Goal: Use online tool/utility: Utilize a website feature to perform a specific function

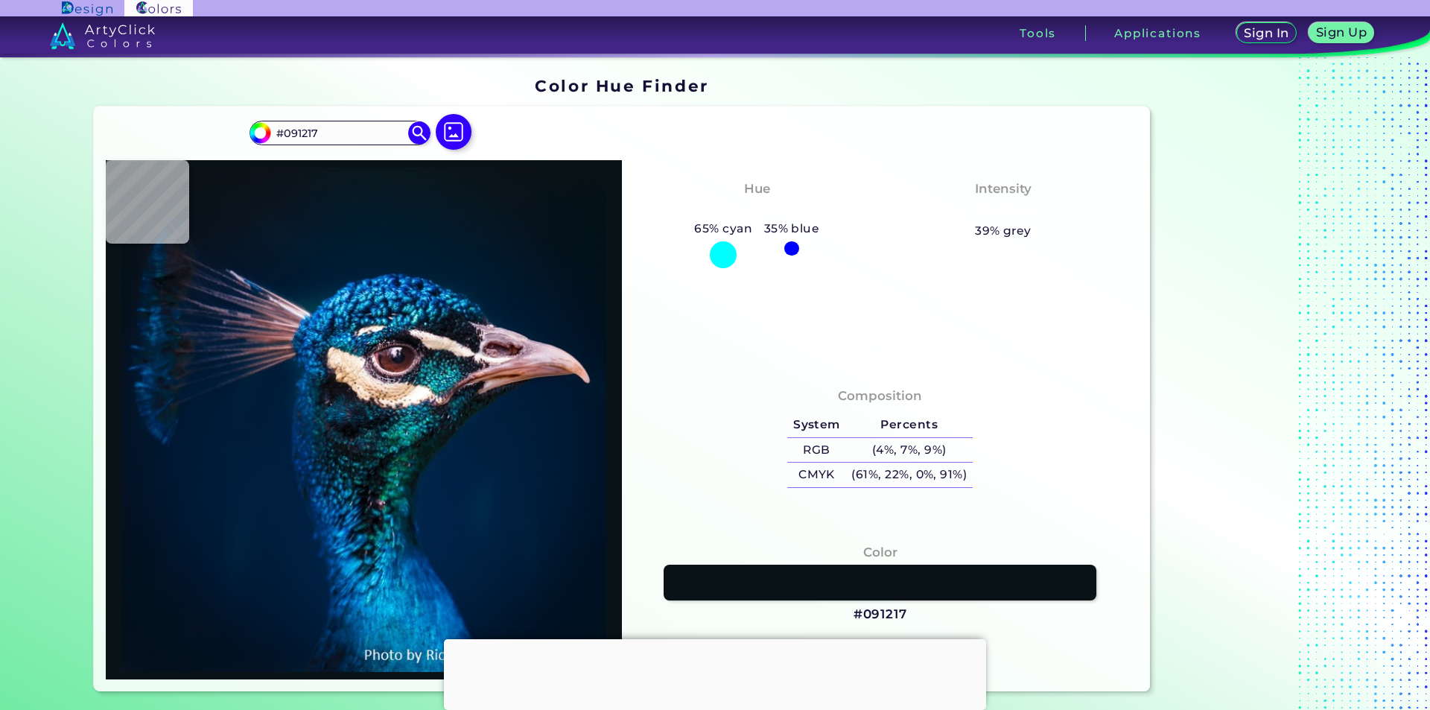
type input "#000000"
type input "#09161e"
type input "#09161E"
type input "#071925"
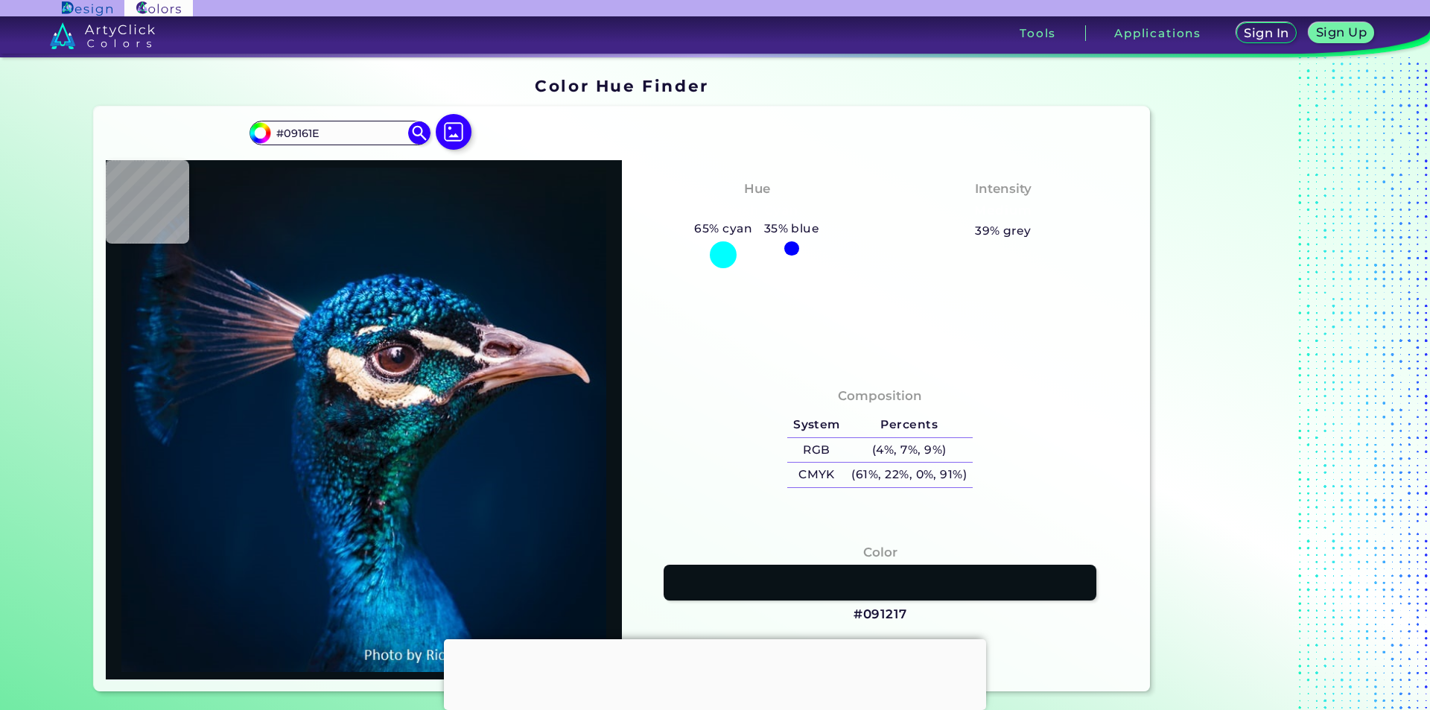
type input "#071925"
type input "#041a28"
type input "#041A28"
type input "#011a2e"
type input "#011A2E"
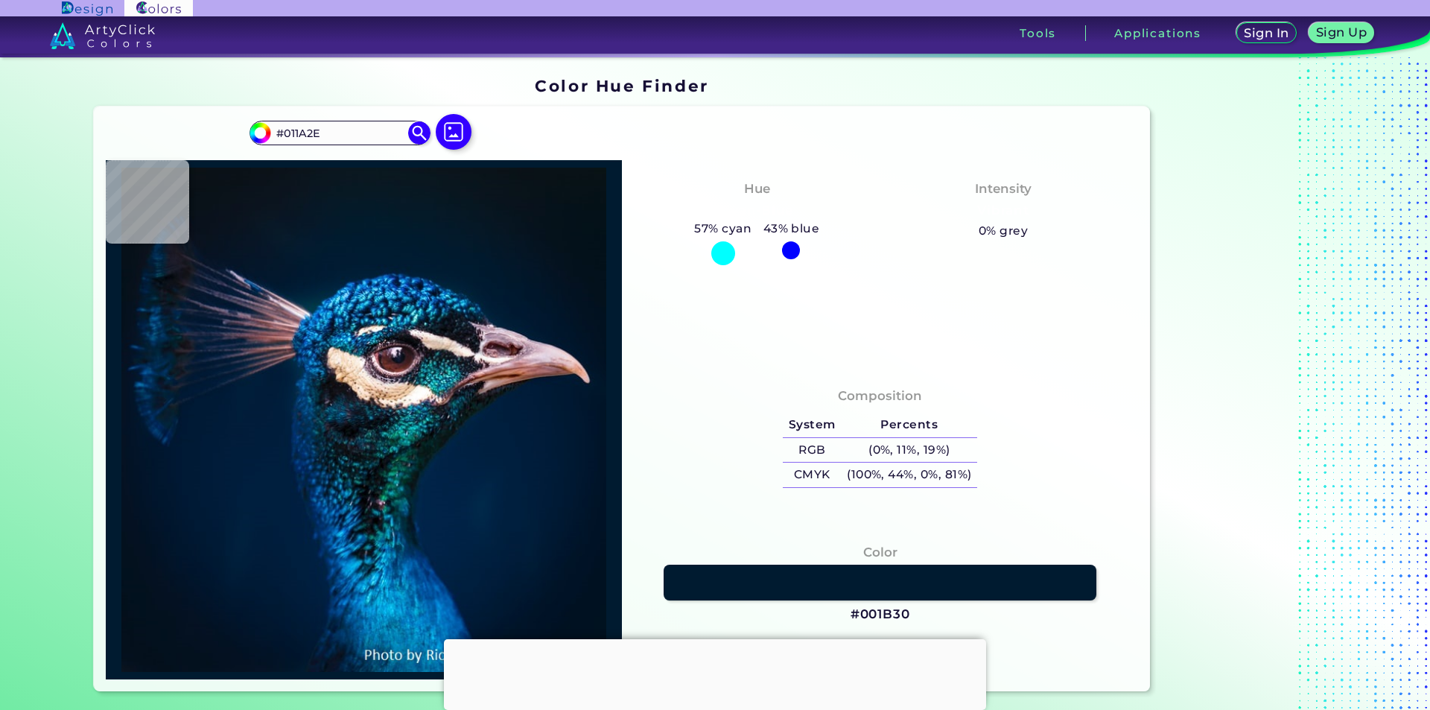
type input "#001b30"
type input "#001B30"
type input "#001a31"
type input "#001A31"
type input "#011b32"
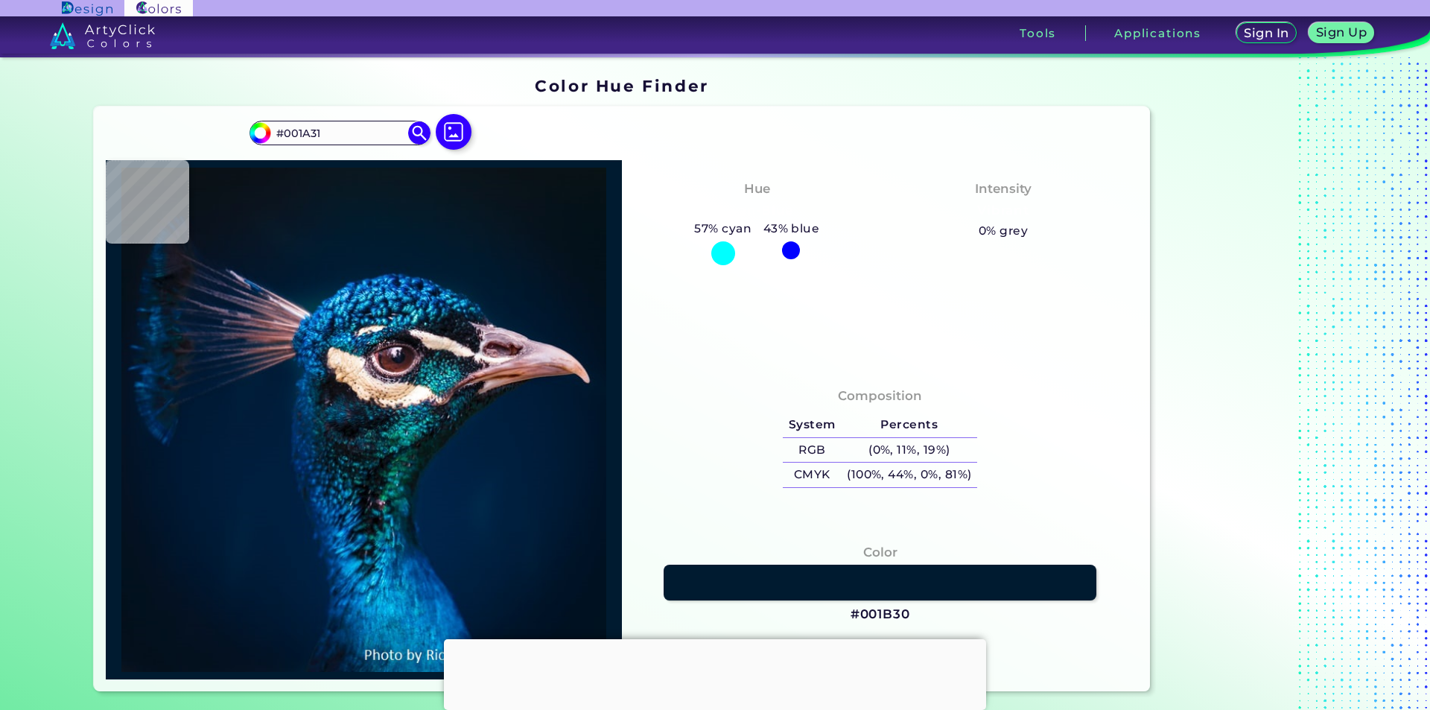
type input "#011B32"
type input "#001930"
type input "#00192f"
type input "#00192F"
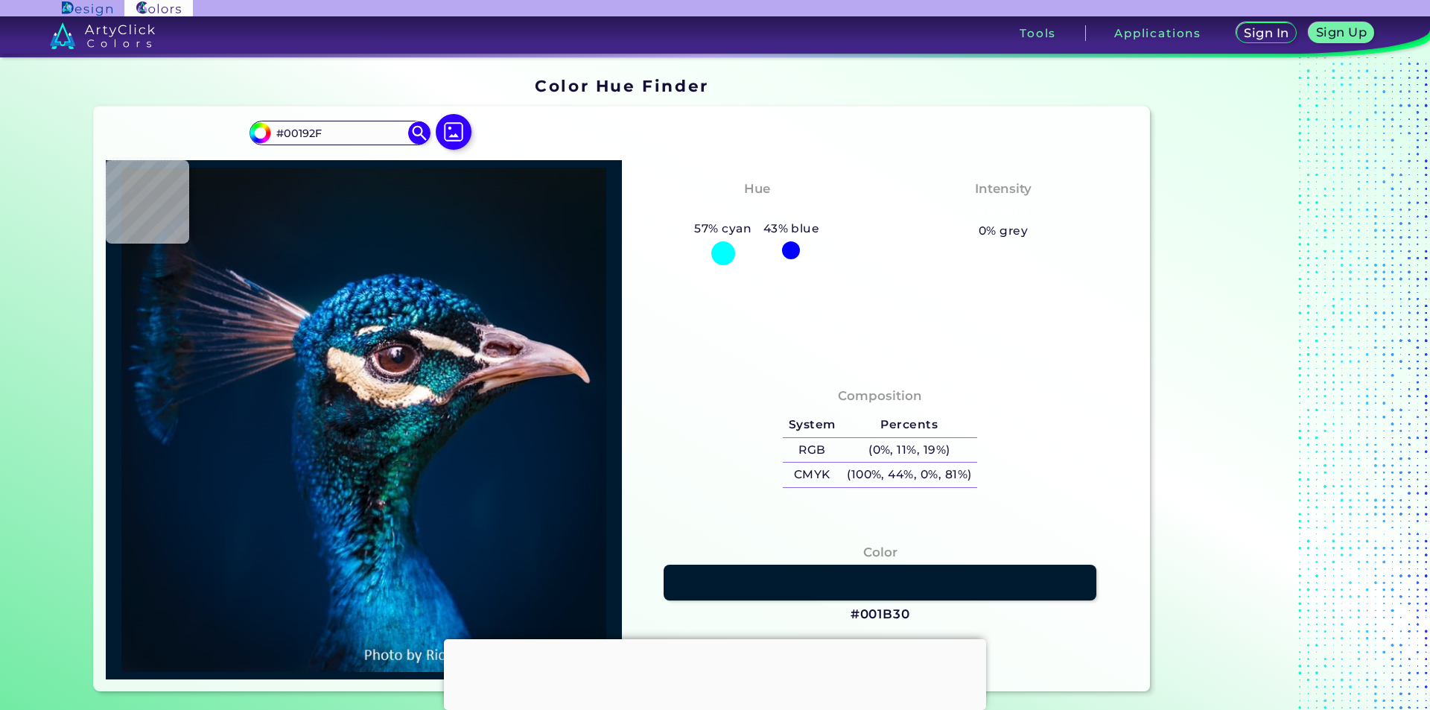
type input "#001830"
type input "#00182f"
type input "#00182F"
type input "#02182f"
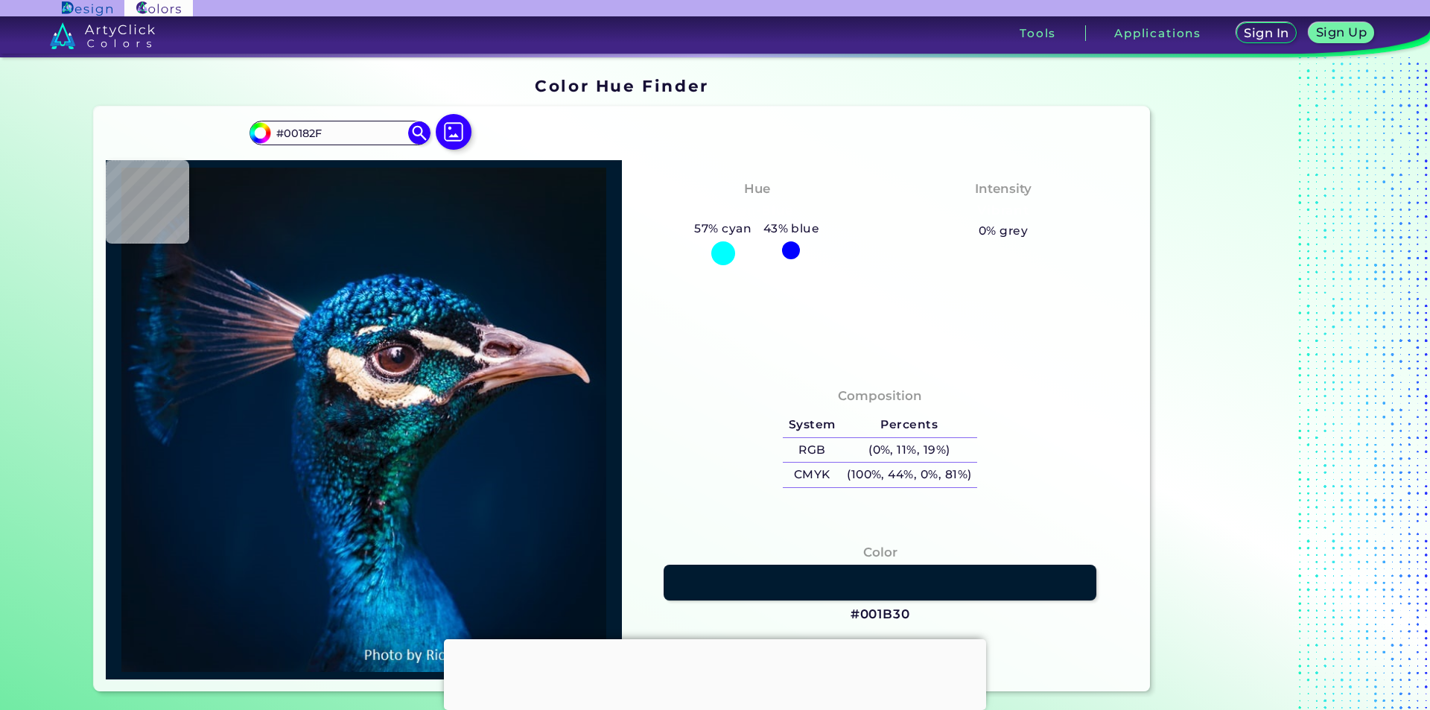
type input "#02182F"
type input "#02182d"
type input "#02182D"
type input "#03192e"
type input "#03192E"
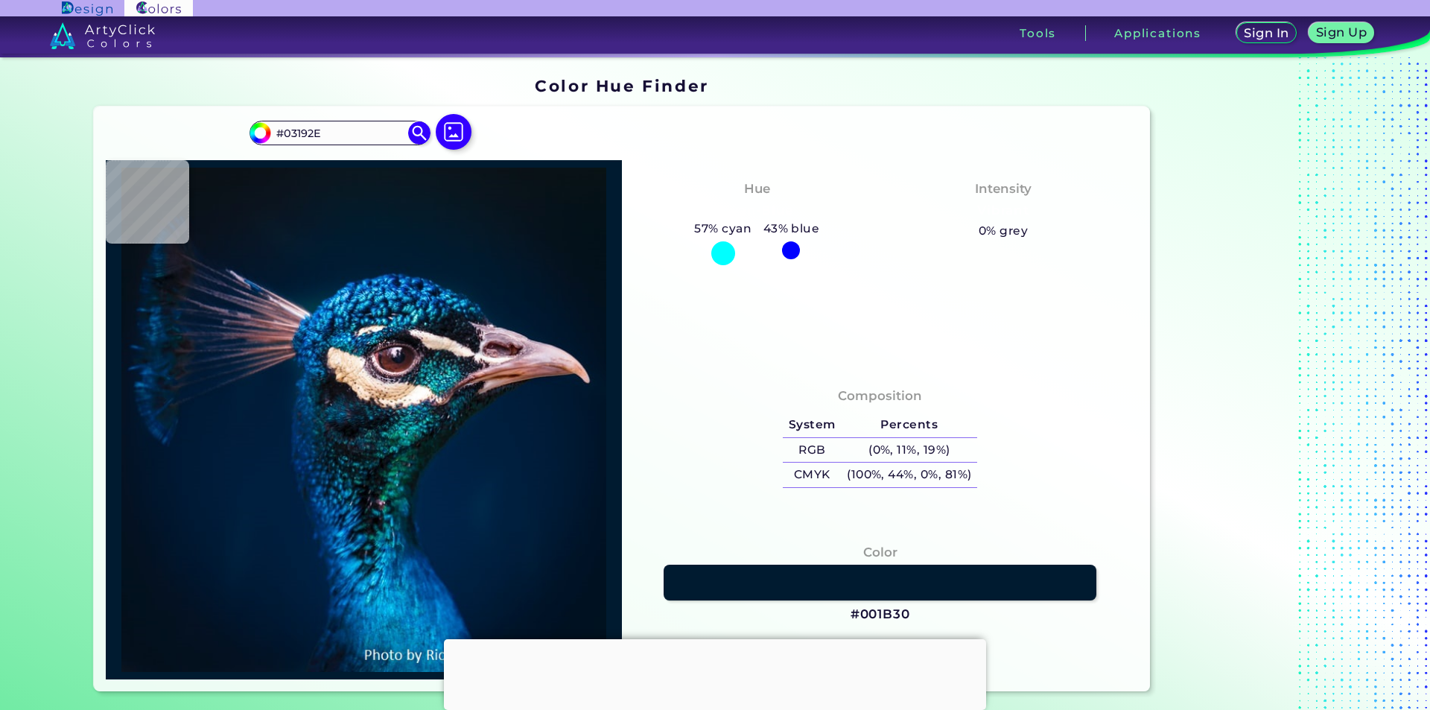
type input "#05182c"
type input "#05182C"
type input "#081827"
type input "#0a1622"
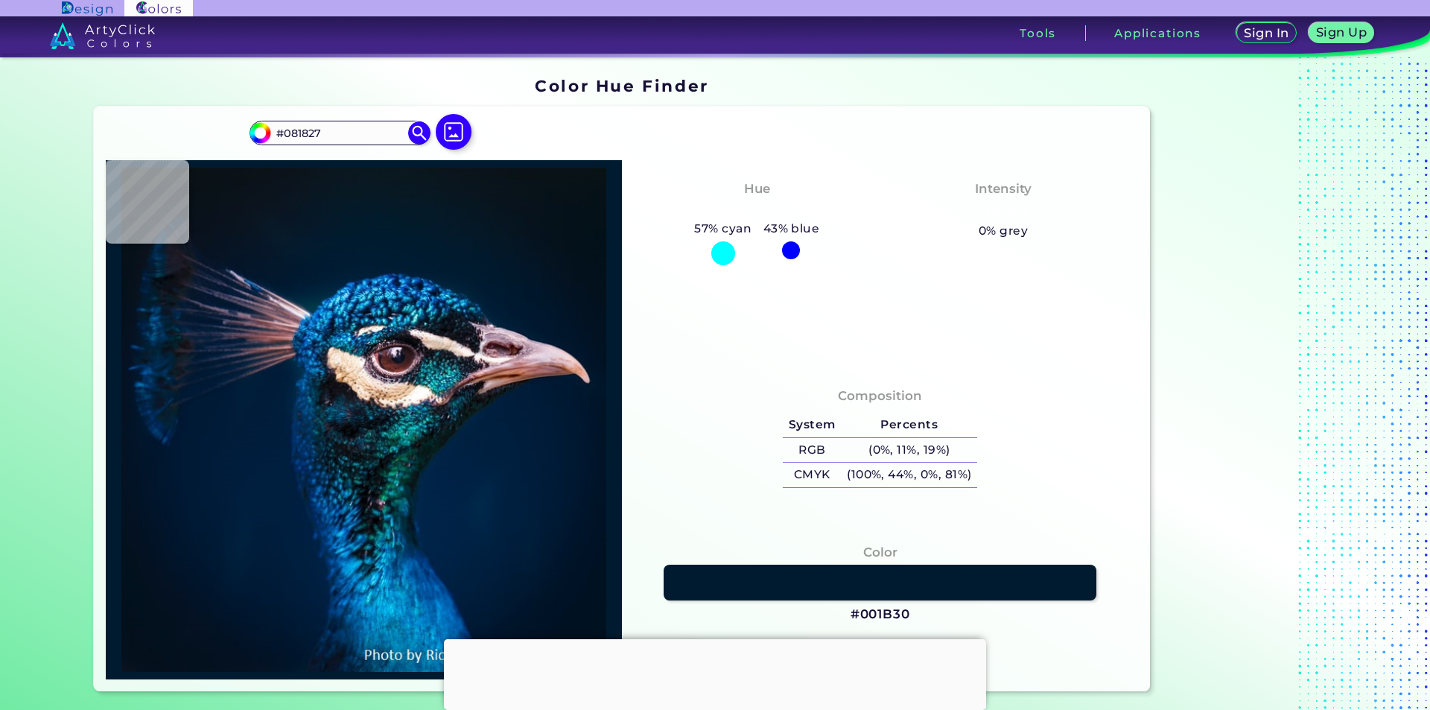
type input "#0A1622"
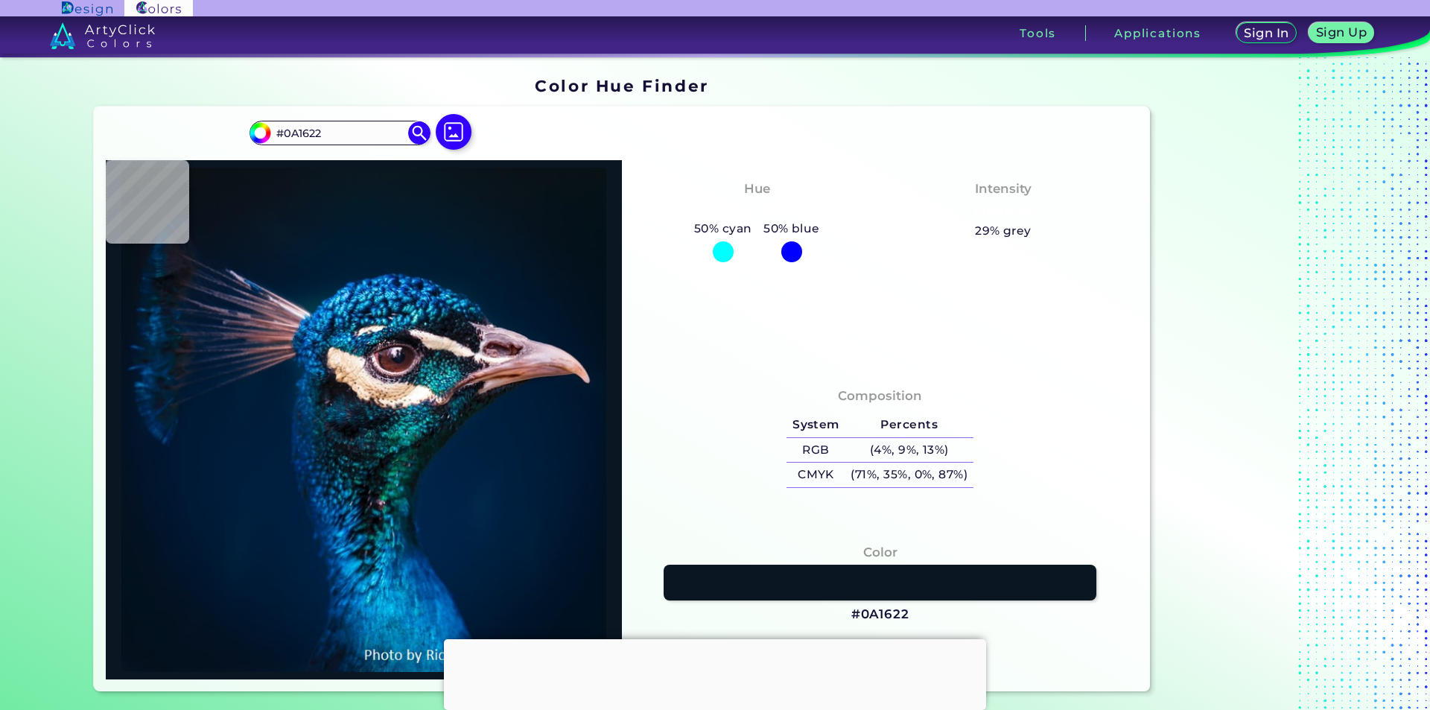
type input "#0b1521"
type input "#0B1521"
type input "#081923"
type input "#0a1720"
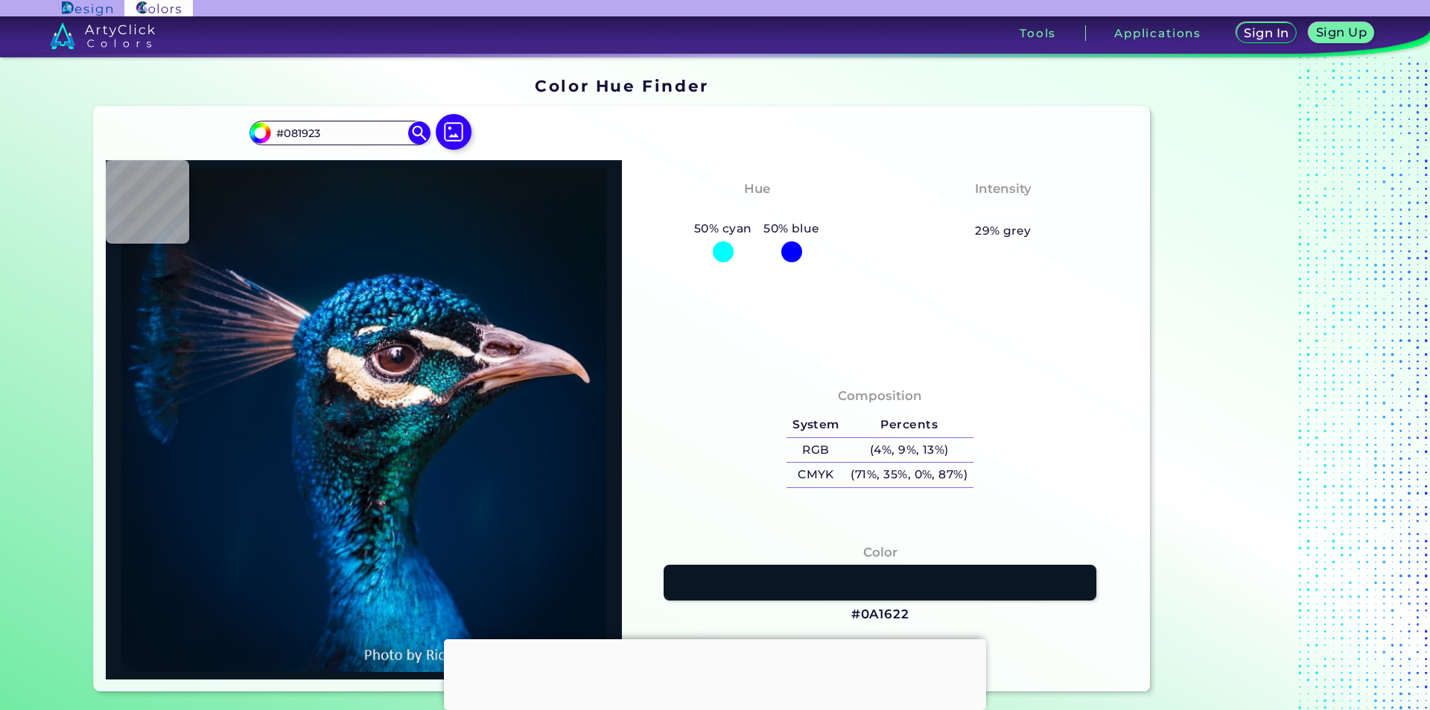
type input "#0A1720"
type input "#09131a"
type input "#09131A"
type input "#0a1117"
type input "#0A1117"
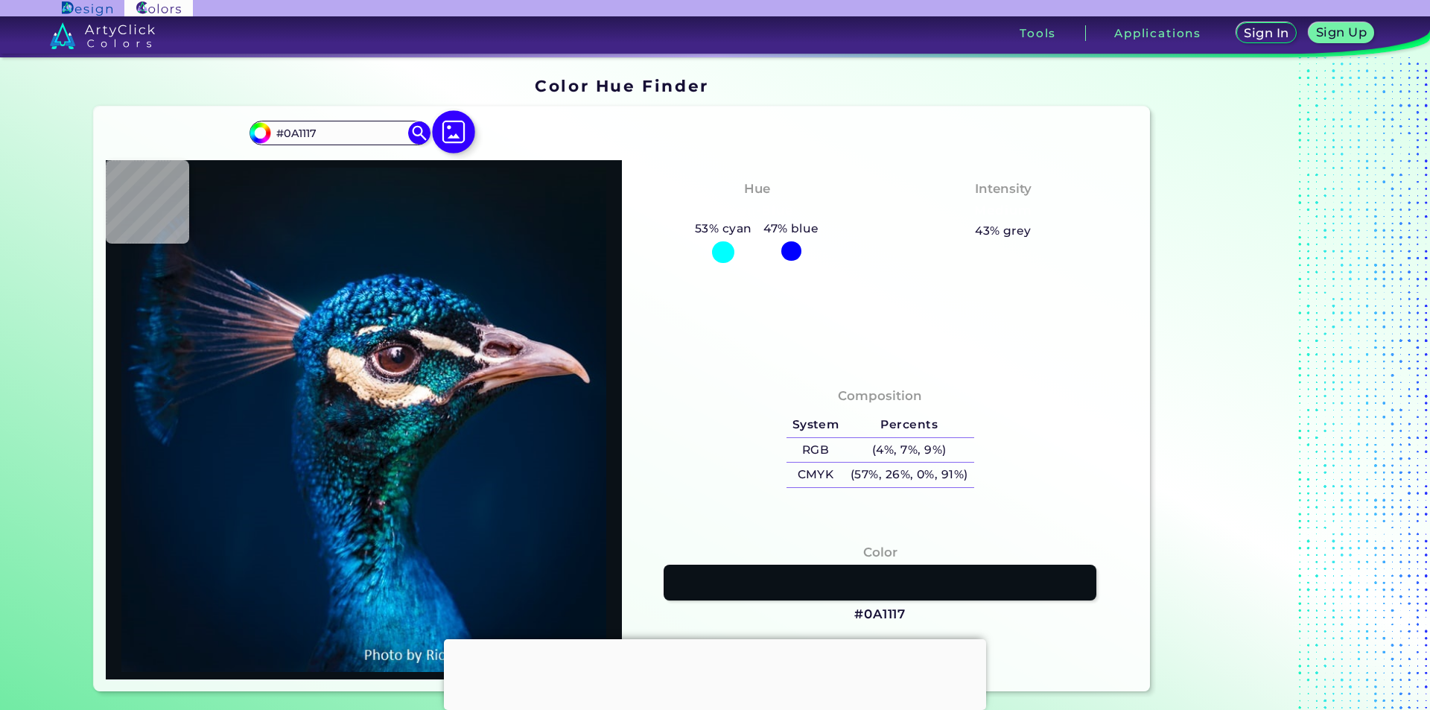
click at [442, 124] on img at bounding box center [453, 131] width 43 height 43
click at [0, 0] on input "file" at bounding box center [0, 0] width 0 height 0
type input "#191919"
type input "#ffffff"
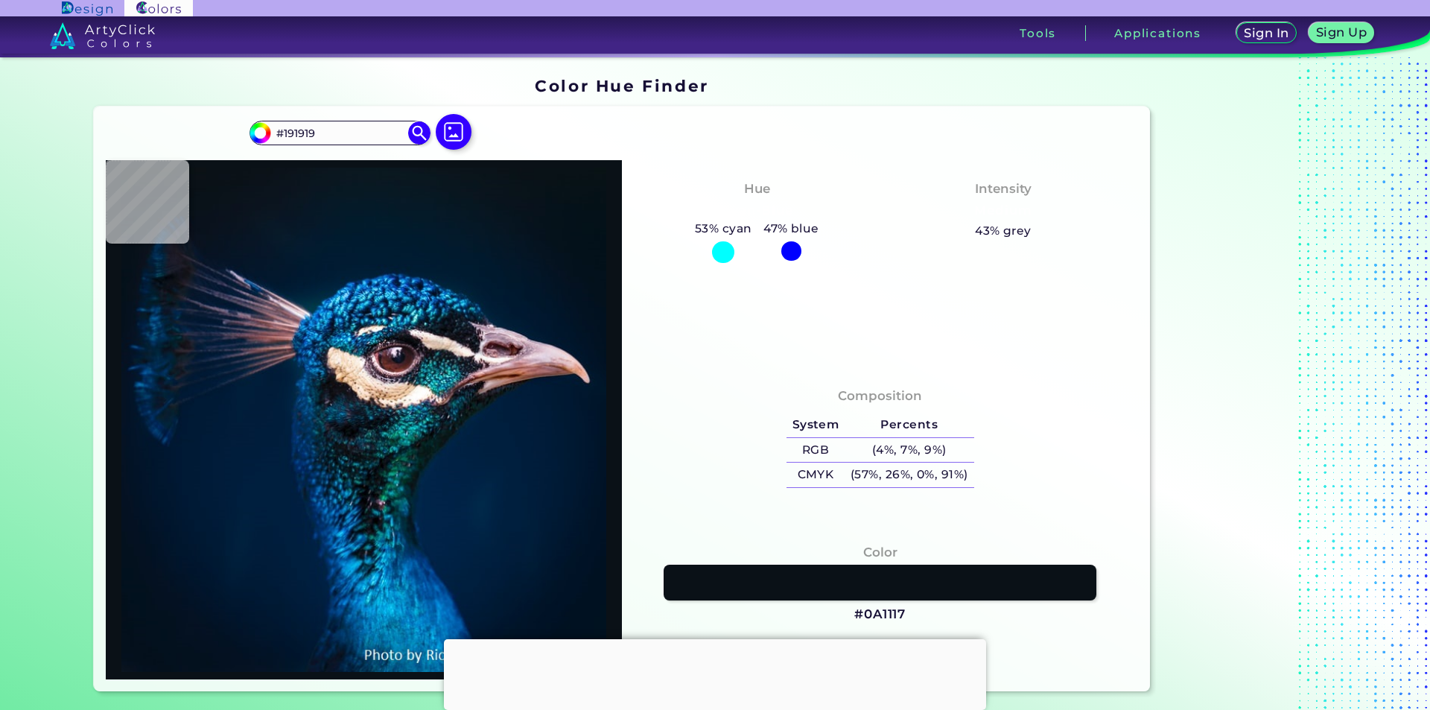
type input "#FFFFFF"
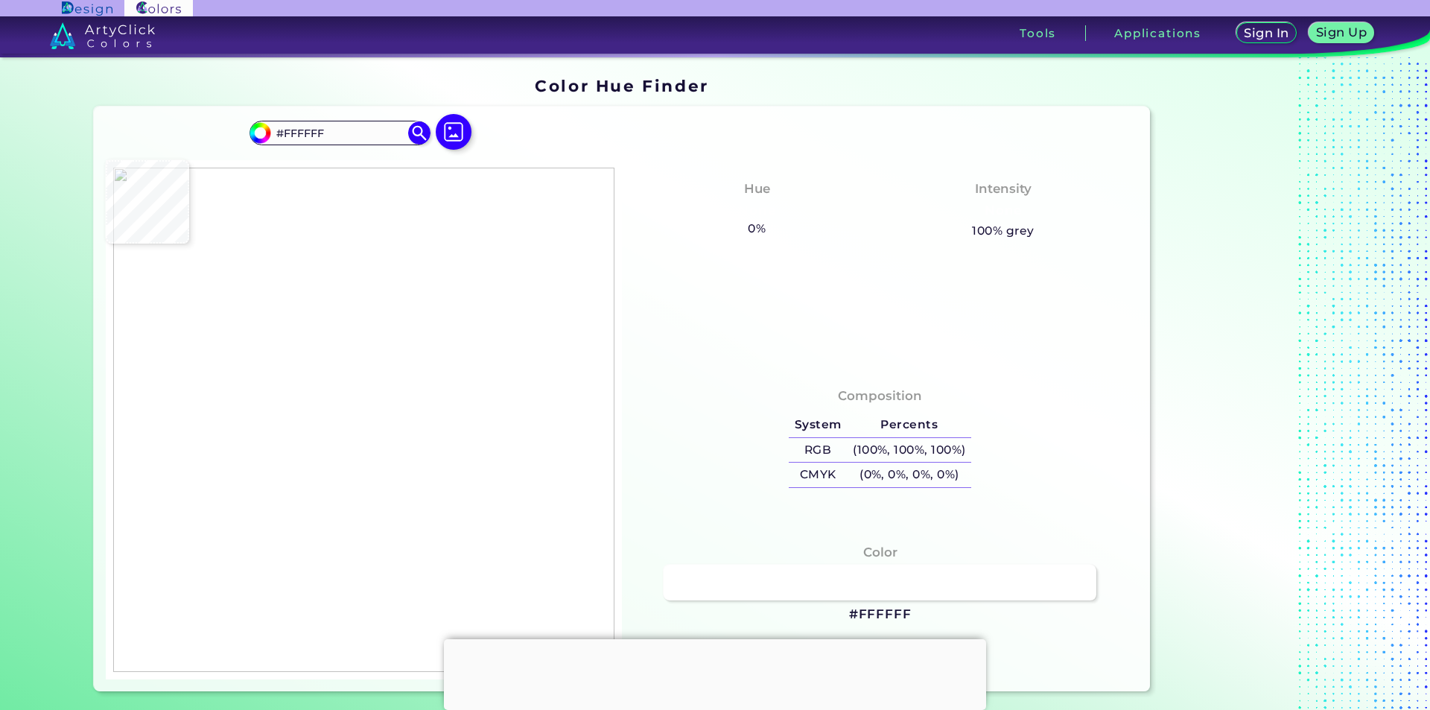
type input "#fdfdfd"
type input "#FDFDFD"
type input "#ffffff"
type input "#FFFFFF"
type input "#fefefe"
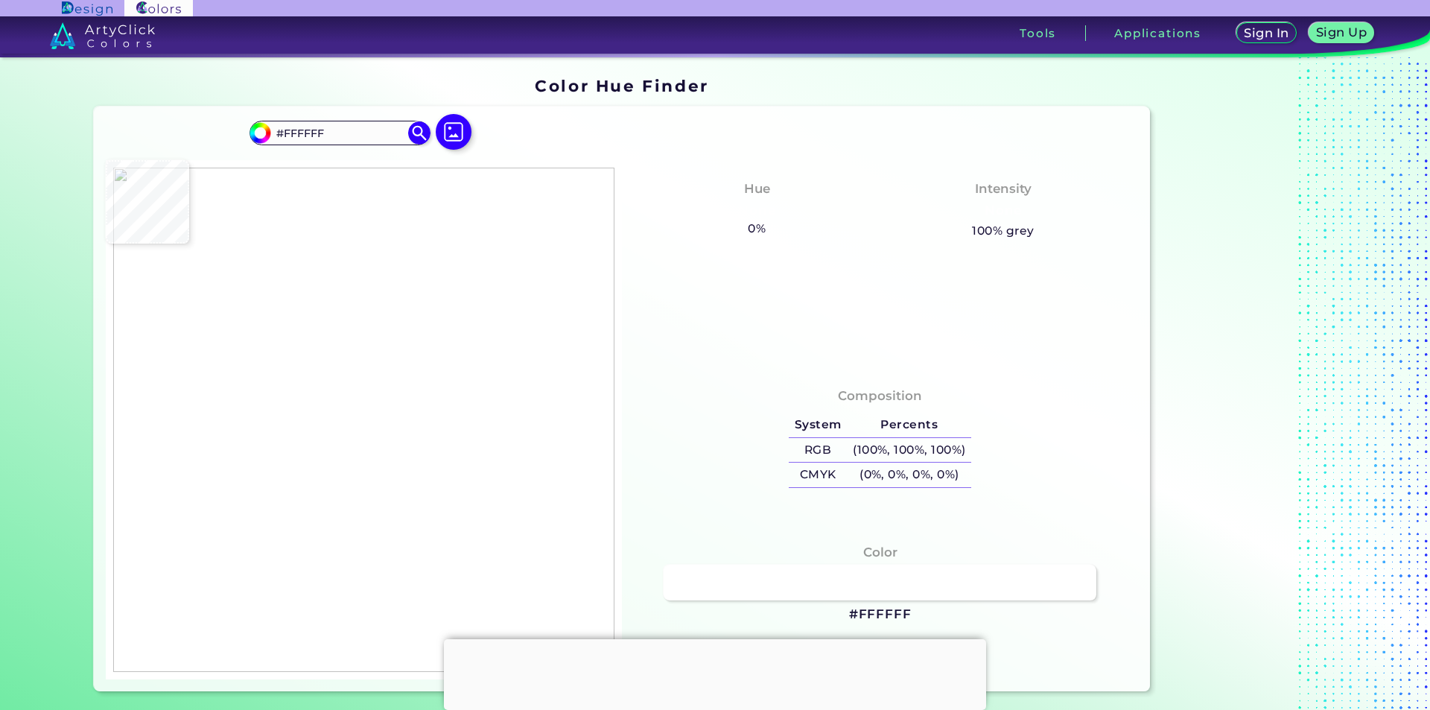
type input "#FEFEFE"
type input "#fffdfe"
type input "#FFFDFE"
type input "#bfa8b8"
type input "#BFA8B8"
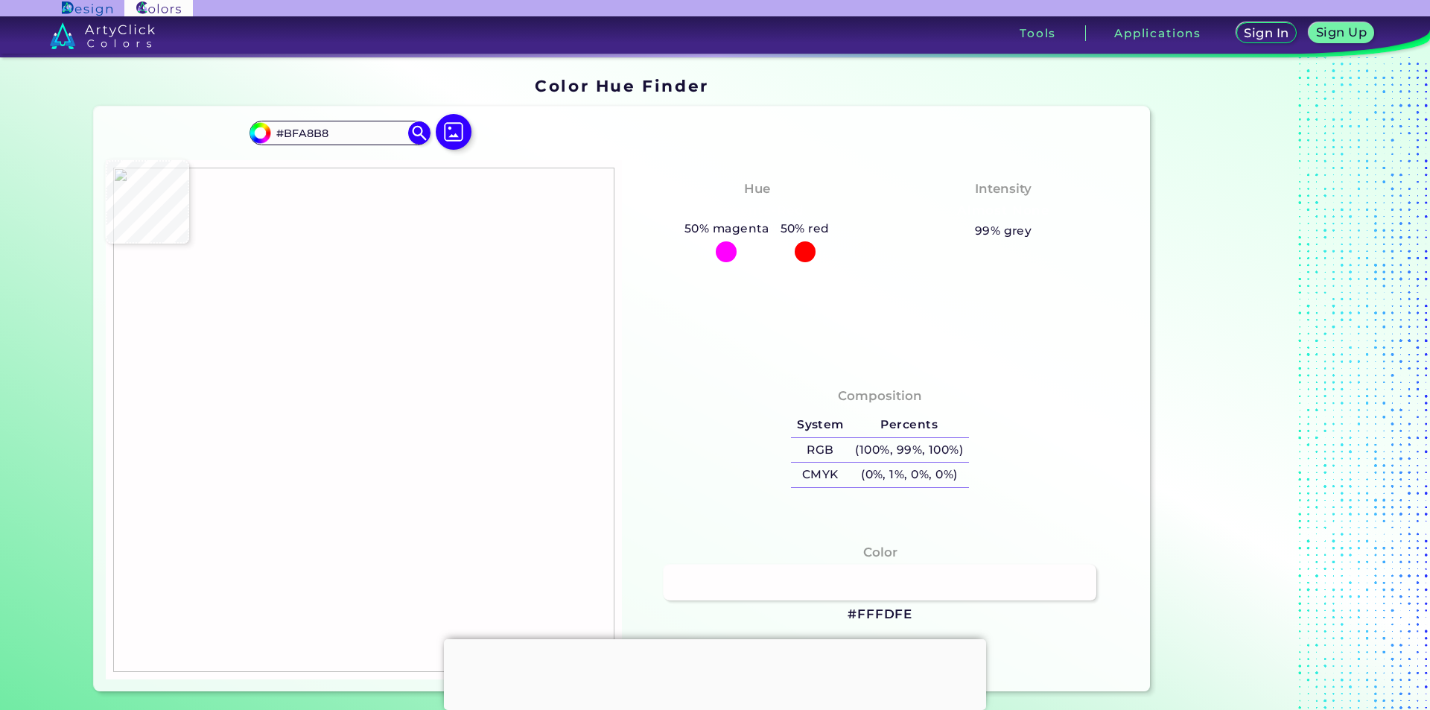
type input "#a8b2bb"
type input "#A8B2BB"
type input "#929ca5"
type input "#929CA5"
type input "#909aa2"
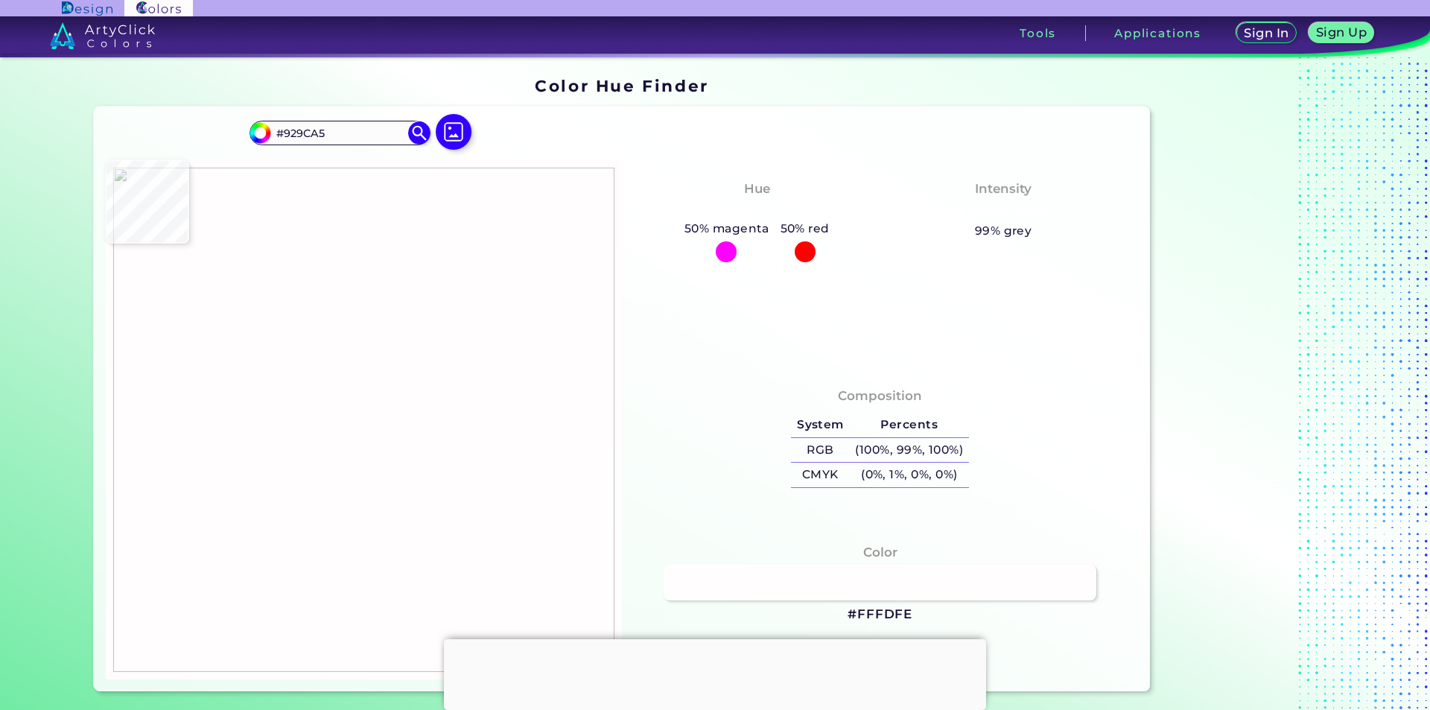
type input "#909AA2"
type input "#a79eab"
type input "#A79EAB"
type input "#a96482"
type input "#A96482"
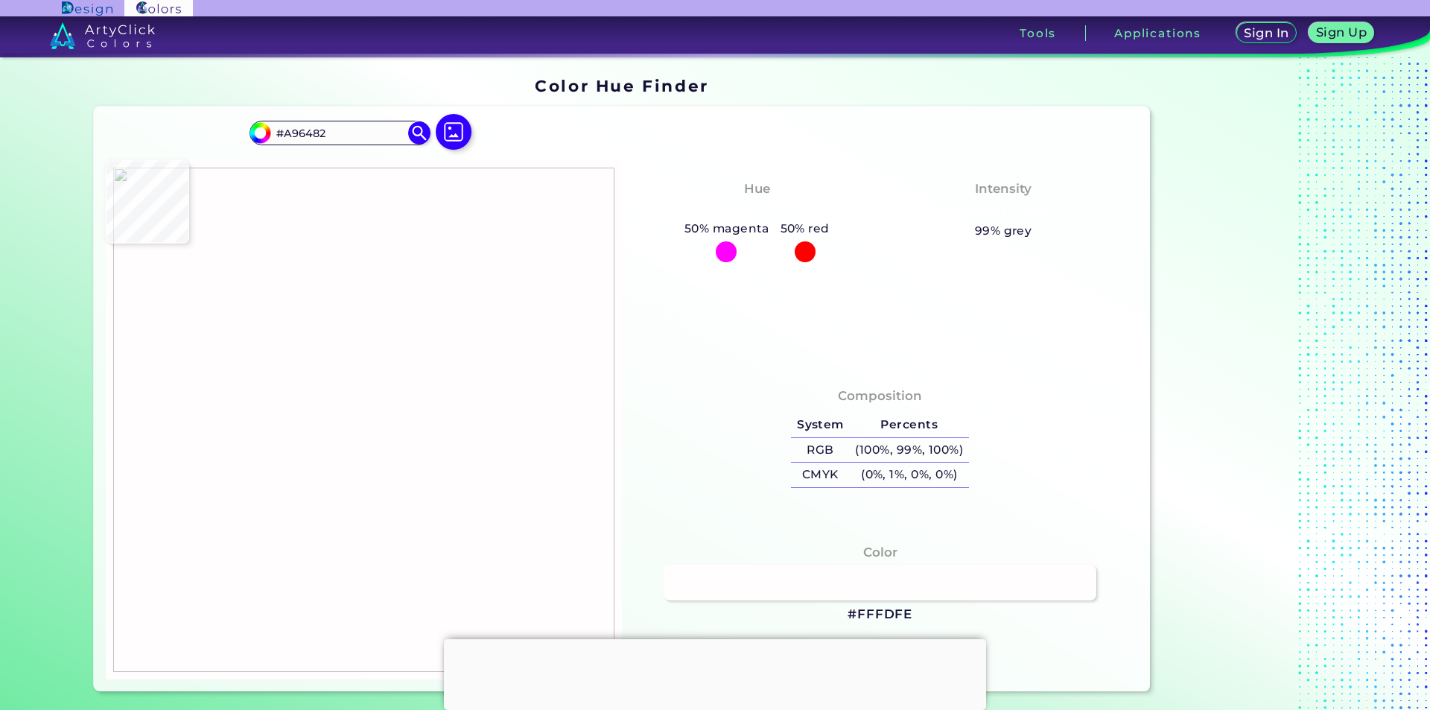
type input "#ffffff"
type input "#FFFFFF"
type input "#c5a735"
type input "#C5A735"
type input "#bc9c2c"
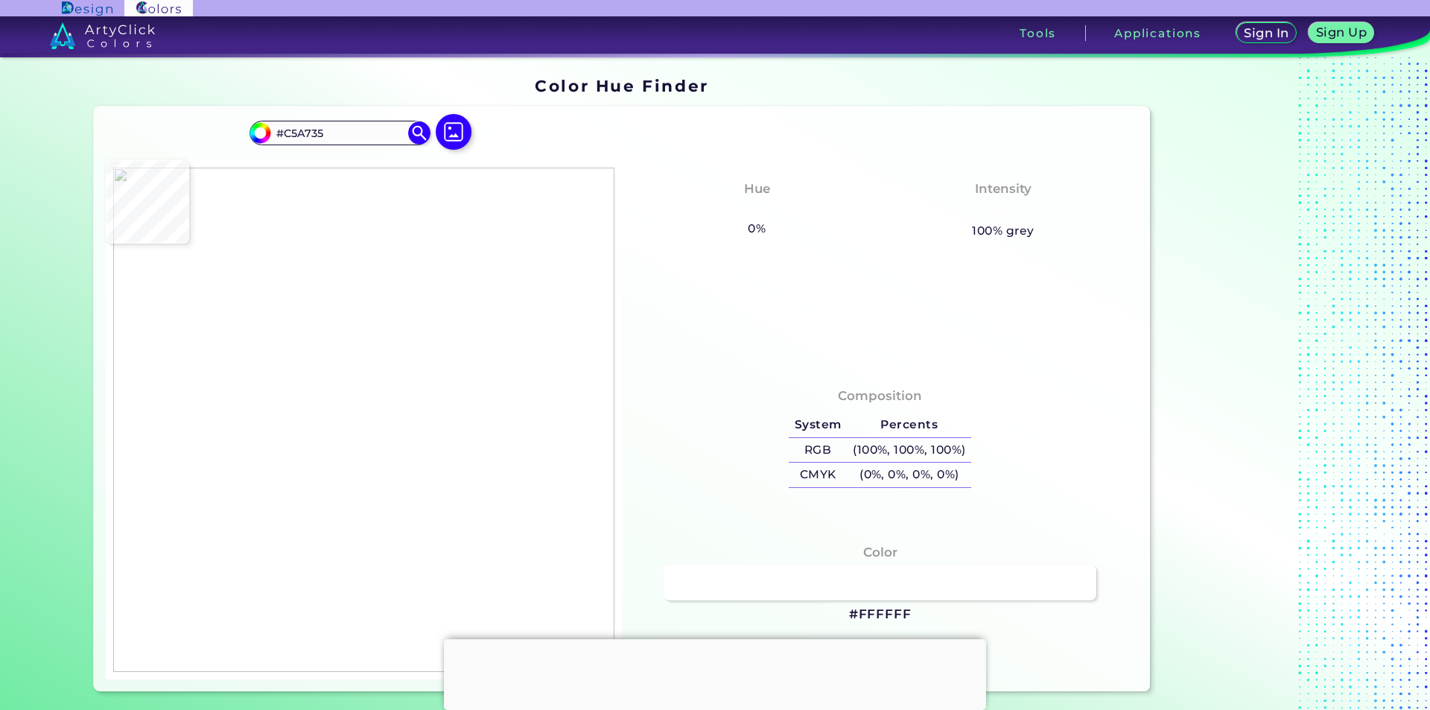
type input "#BC9C2C"
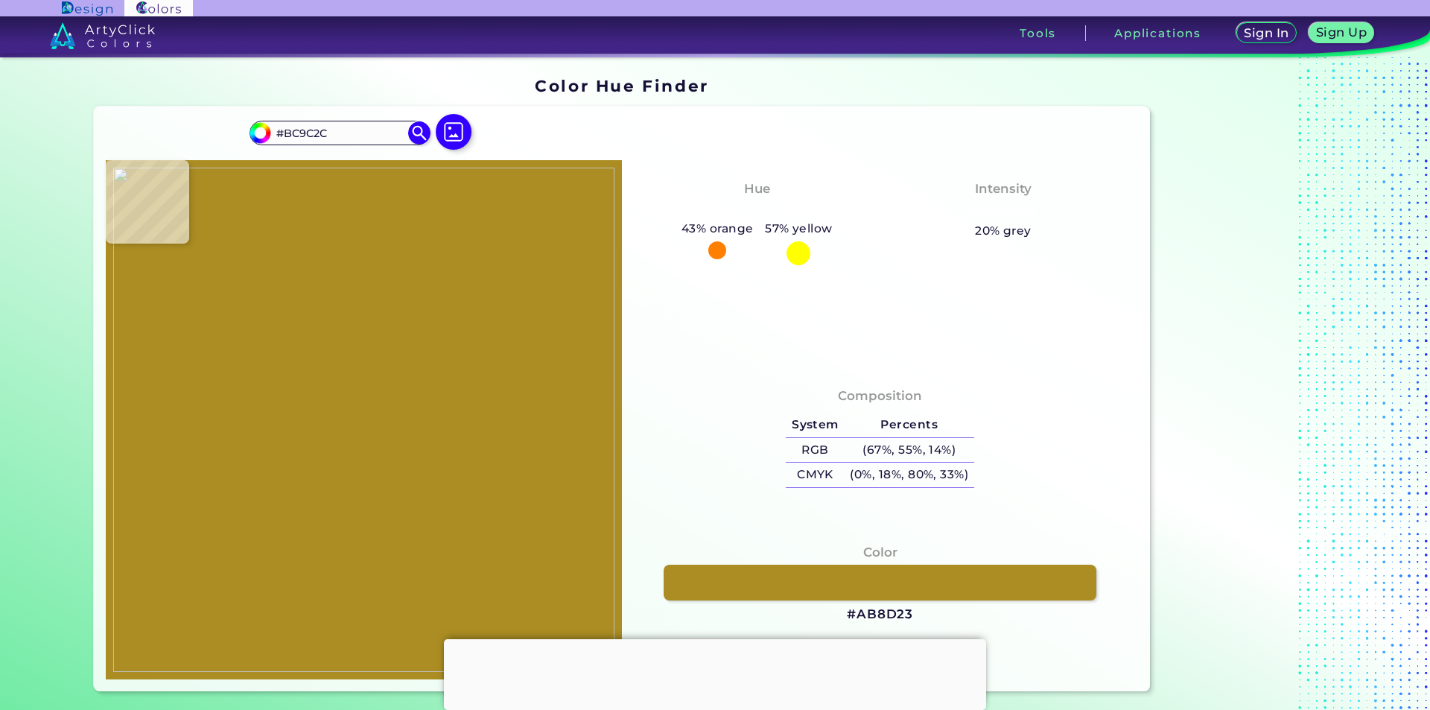
type input "#ab8d23"
type input "#AB8D23"
type input "#b59830"
type input "#B59830"
type input "#b69931"
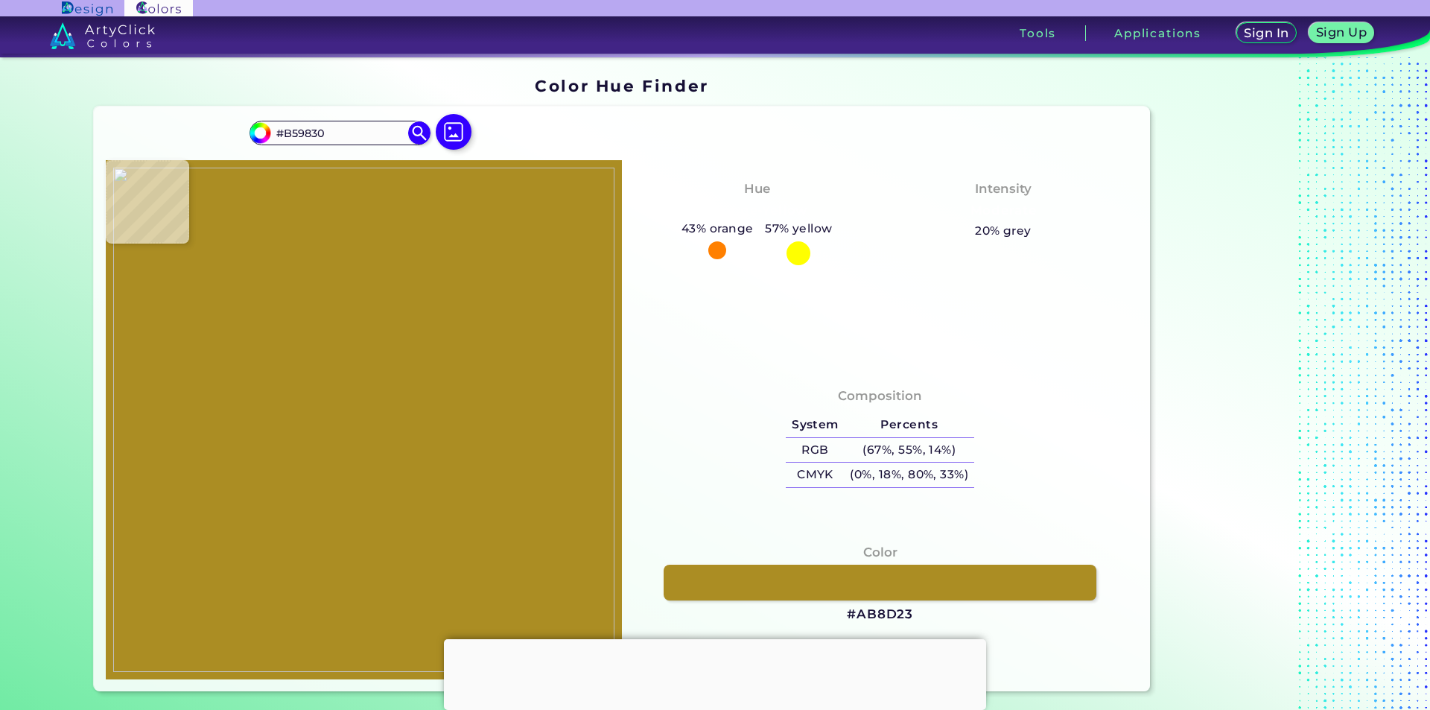
type input "#B69931"
type input "#b09127"
type input "#B09127"
type input "#caae41"
type input "#CAAE41"
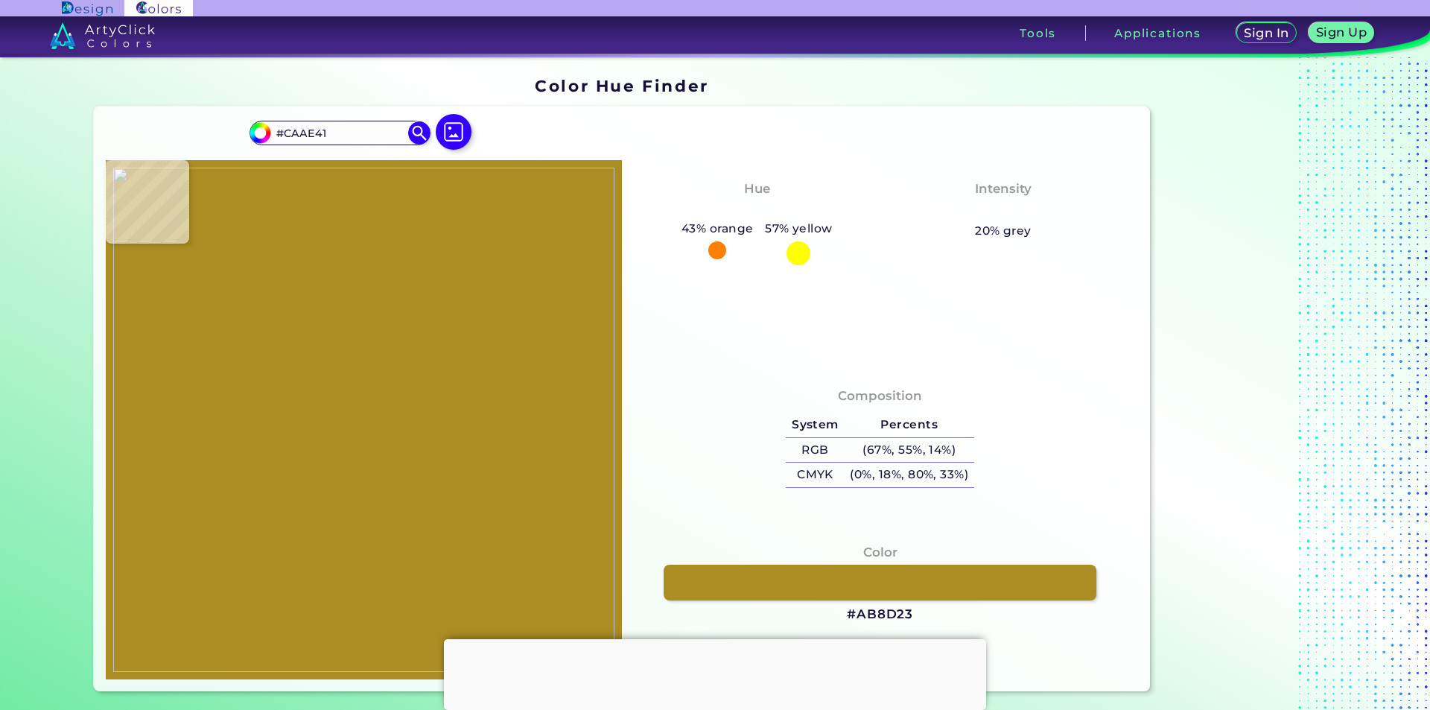
type input "#9b7b0d"
type input "#9B7B0D"
type input "#ab8b1c"
type input "#AB8B1C"
type input "#bb9b2c"
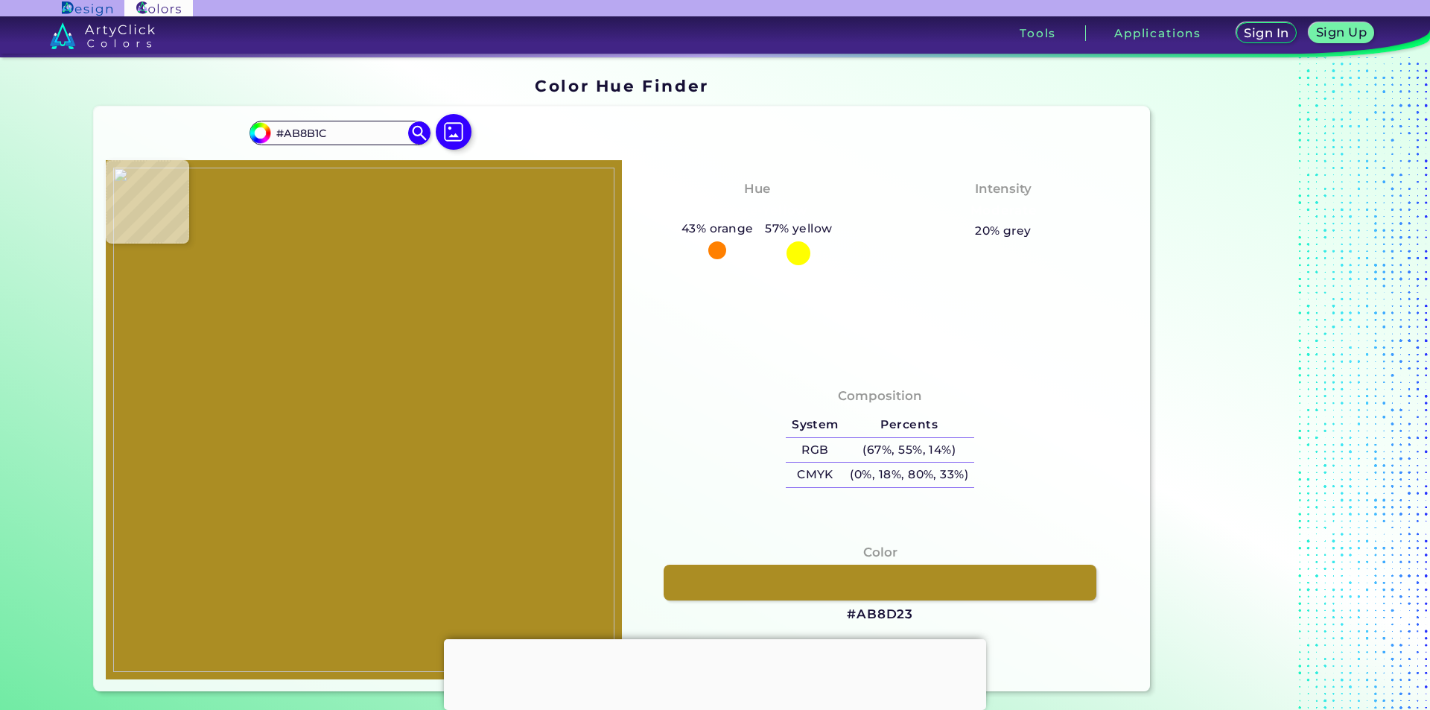
type input "#BB9B2C"
type input "#a98a1e"
type input "#A98A1E"
type input "#c7a83c"
type input "#C7A83C"
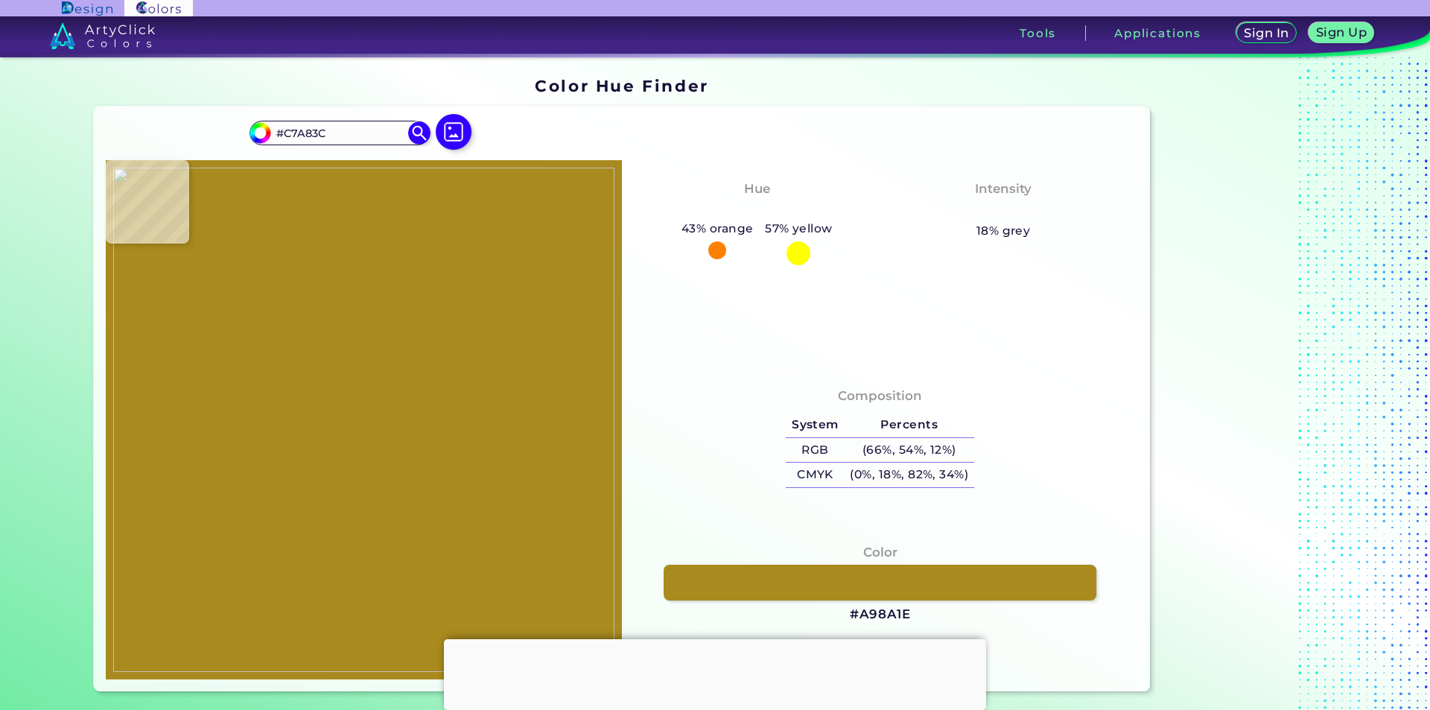
type input "#a58519"
type input "#A58519"
type input "#b29324"
type input "#B29324"
type input "#d1ad44"
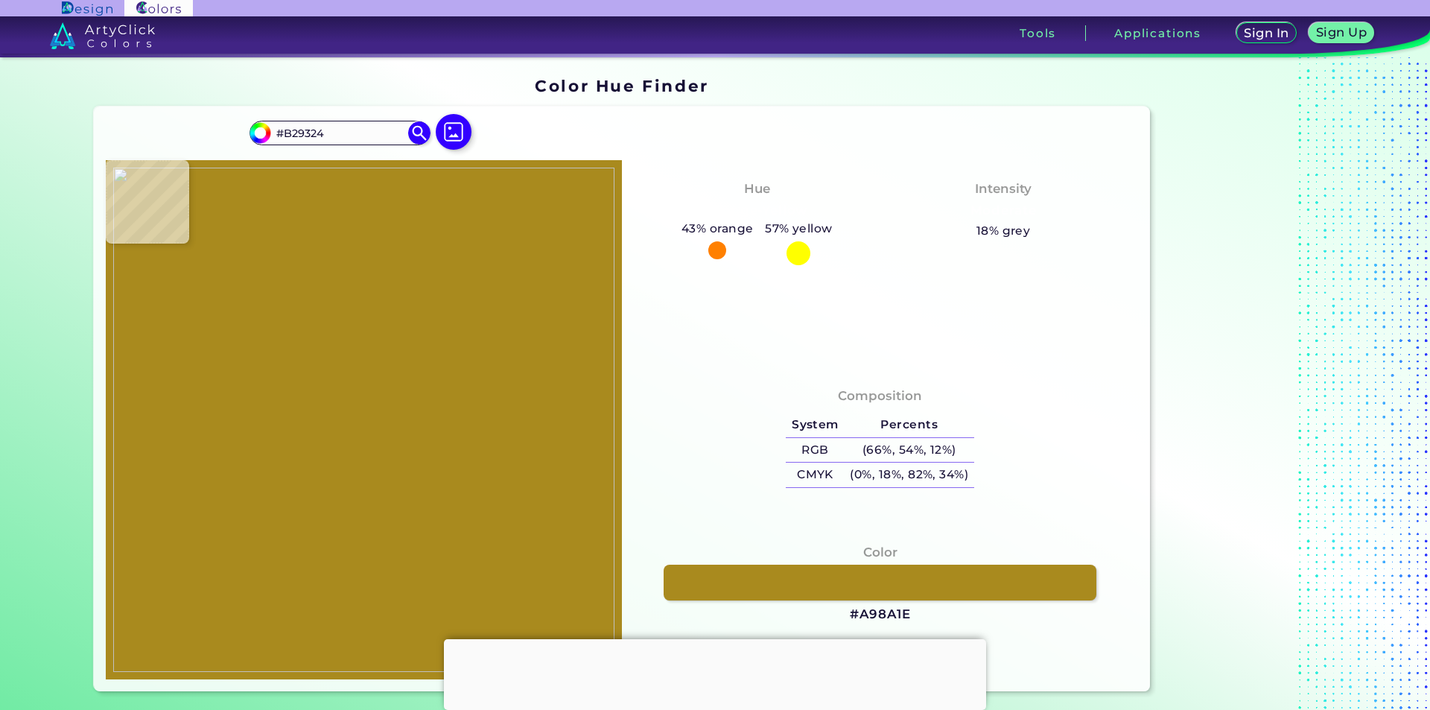
type input "#D1AD44"
type input "#c49d37"
type input "#C49D37"
type input "#b08921"
type input "#B08921"
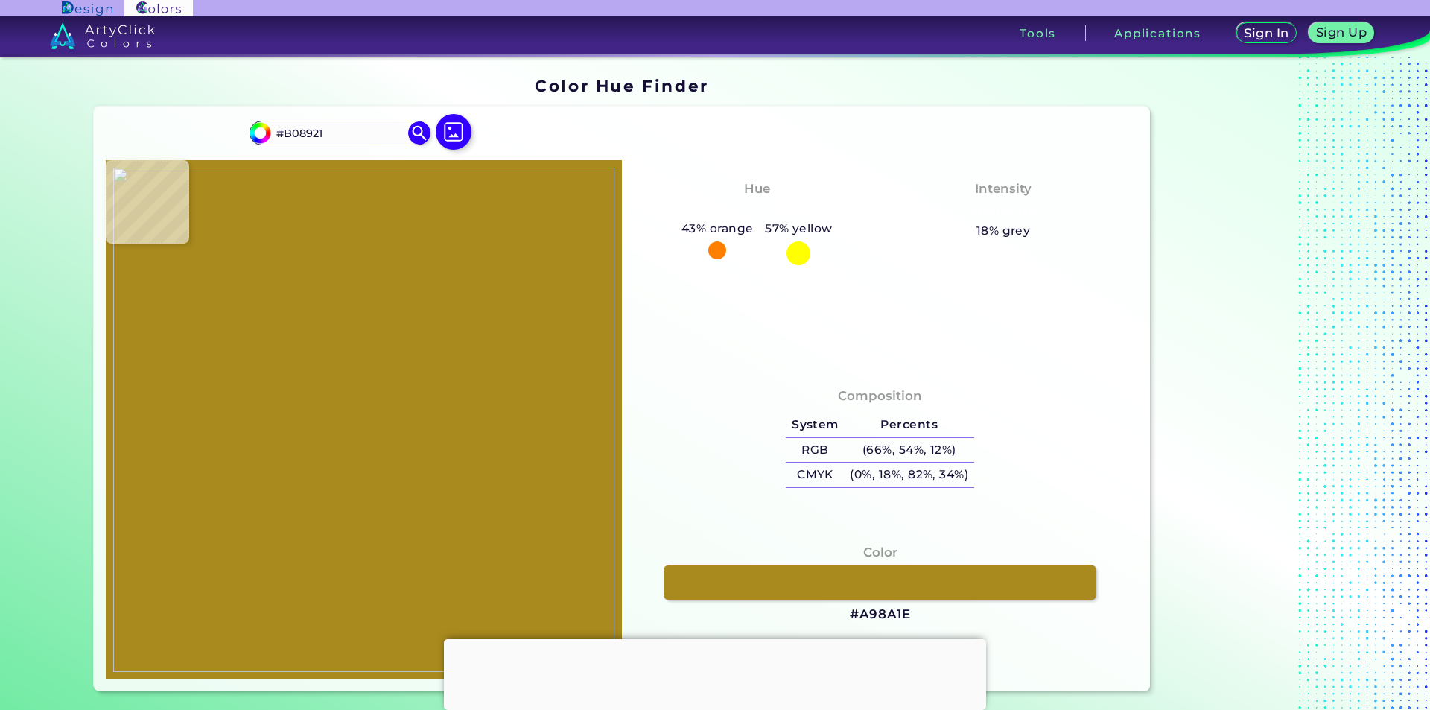
type input "#b69026"
type input "#B69026"
type input "#b18b20"
type input "#B18B20"
type input "#b79226"
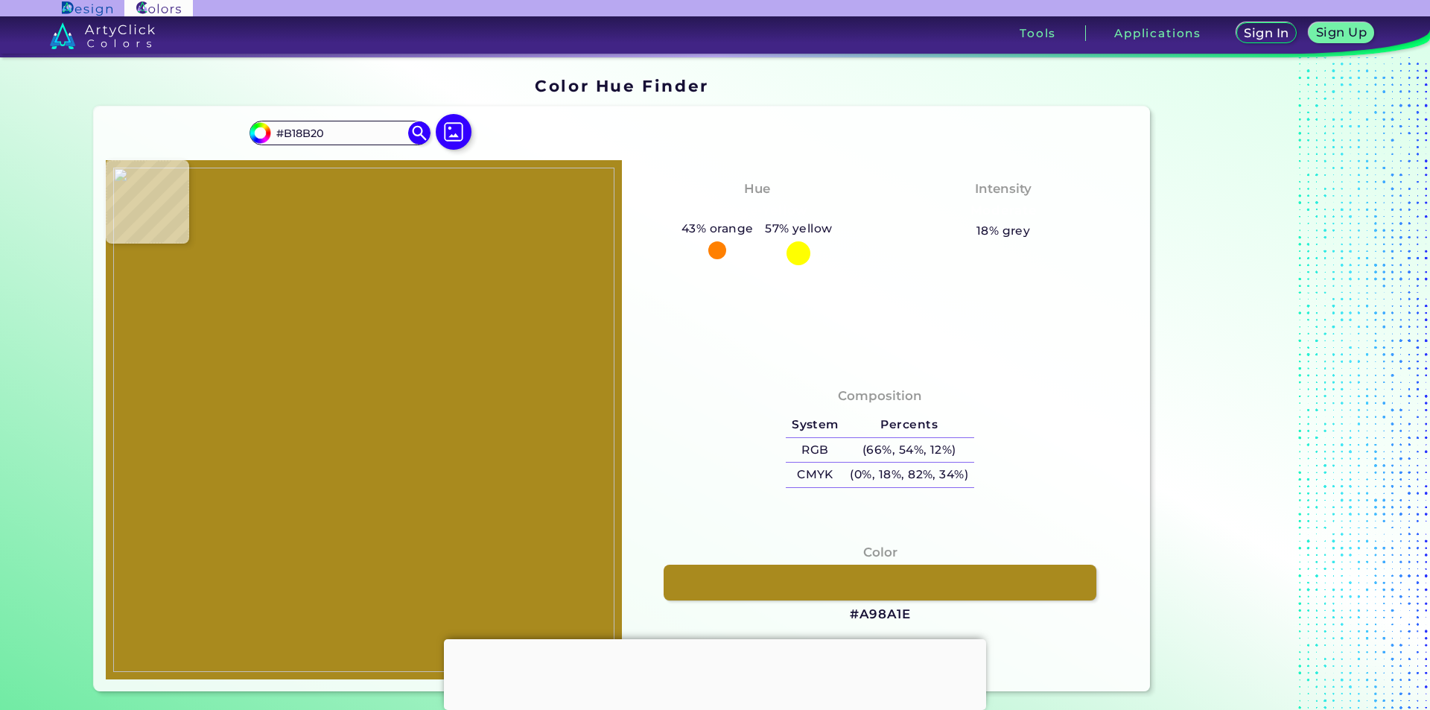
type input "#B79226"
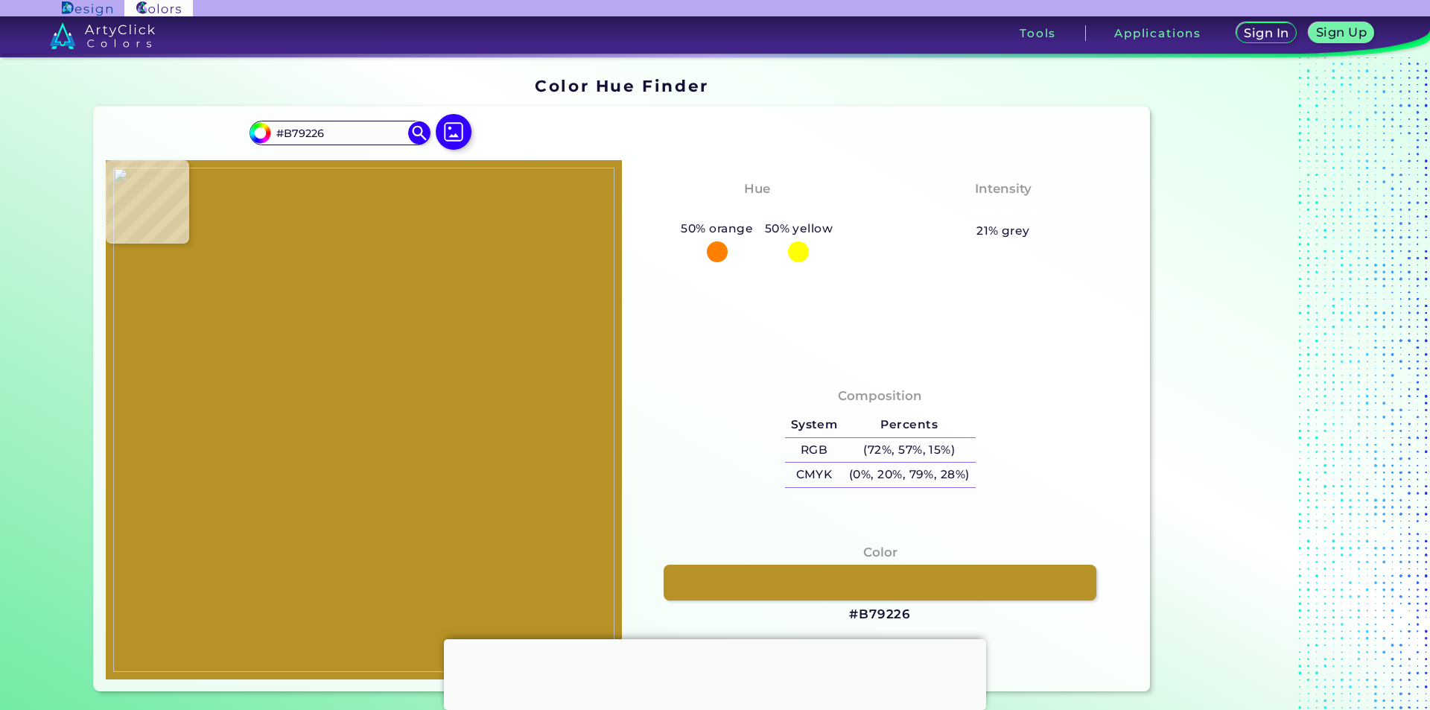
type input "#b89228"
type input "#B89228"
type input "#b08b24"
type input "#B08B24"
type input "#b08c25"
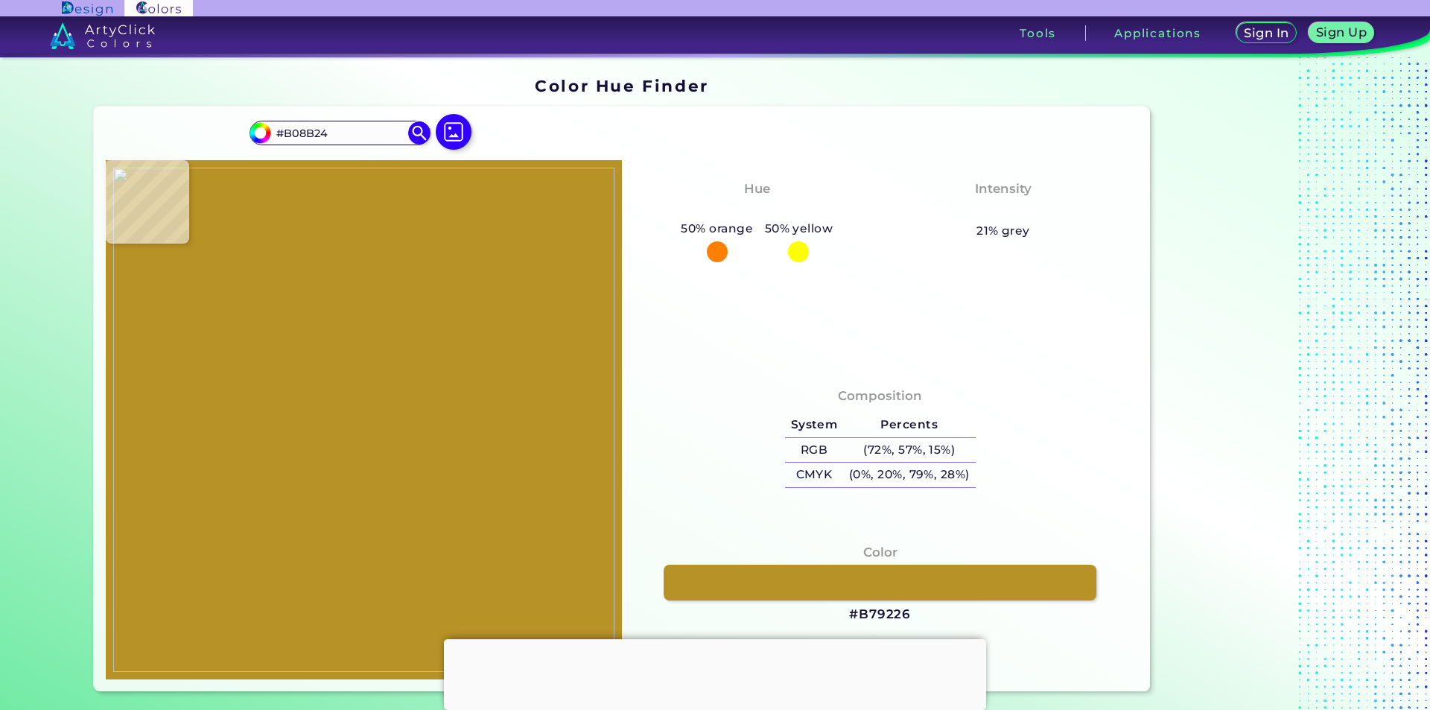
type input "#B08C25"
type input "#c09d36"
type input "#C09D36"
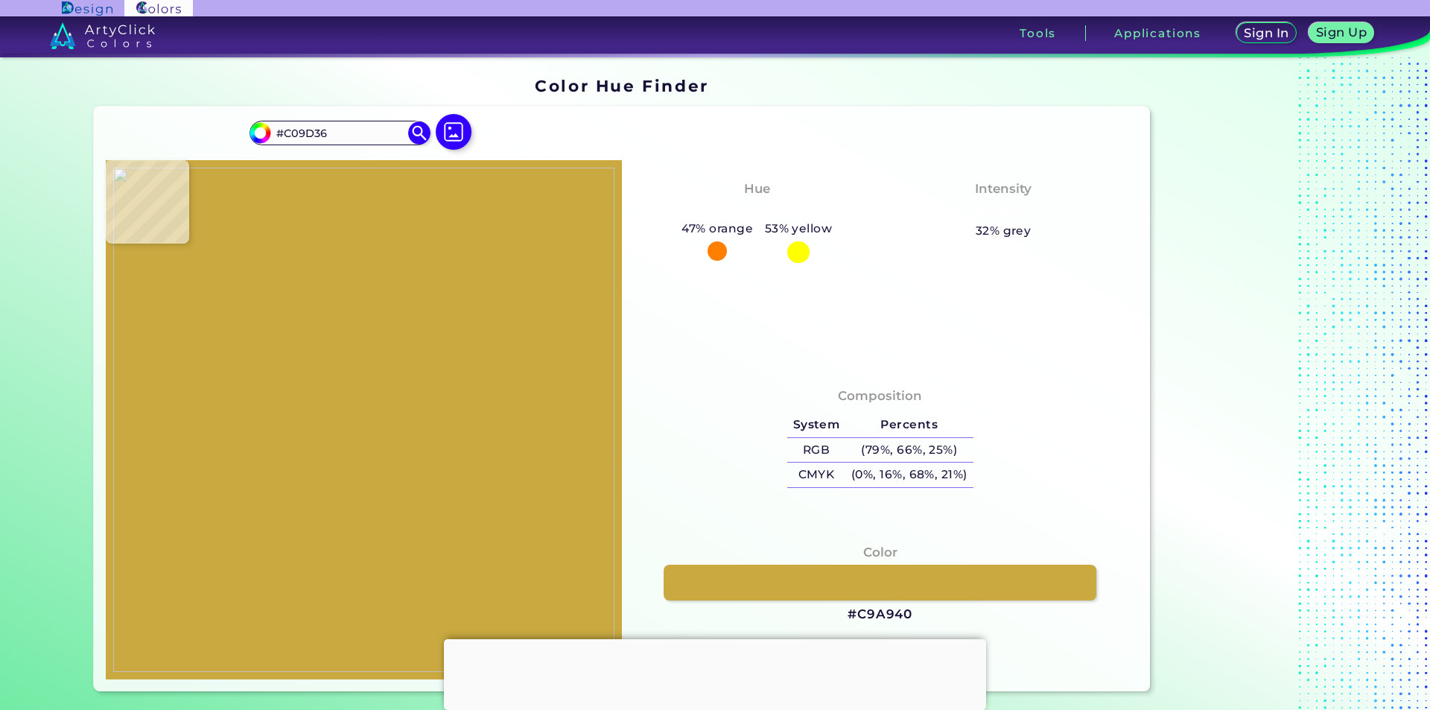
type input "#c9a940"
type input "#C9A940"
type input "#b6962c"
type input "#B6962C"
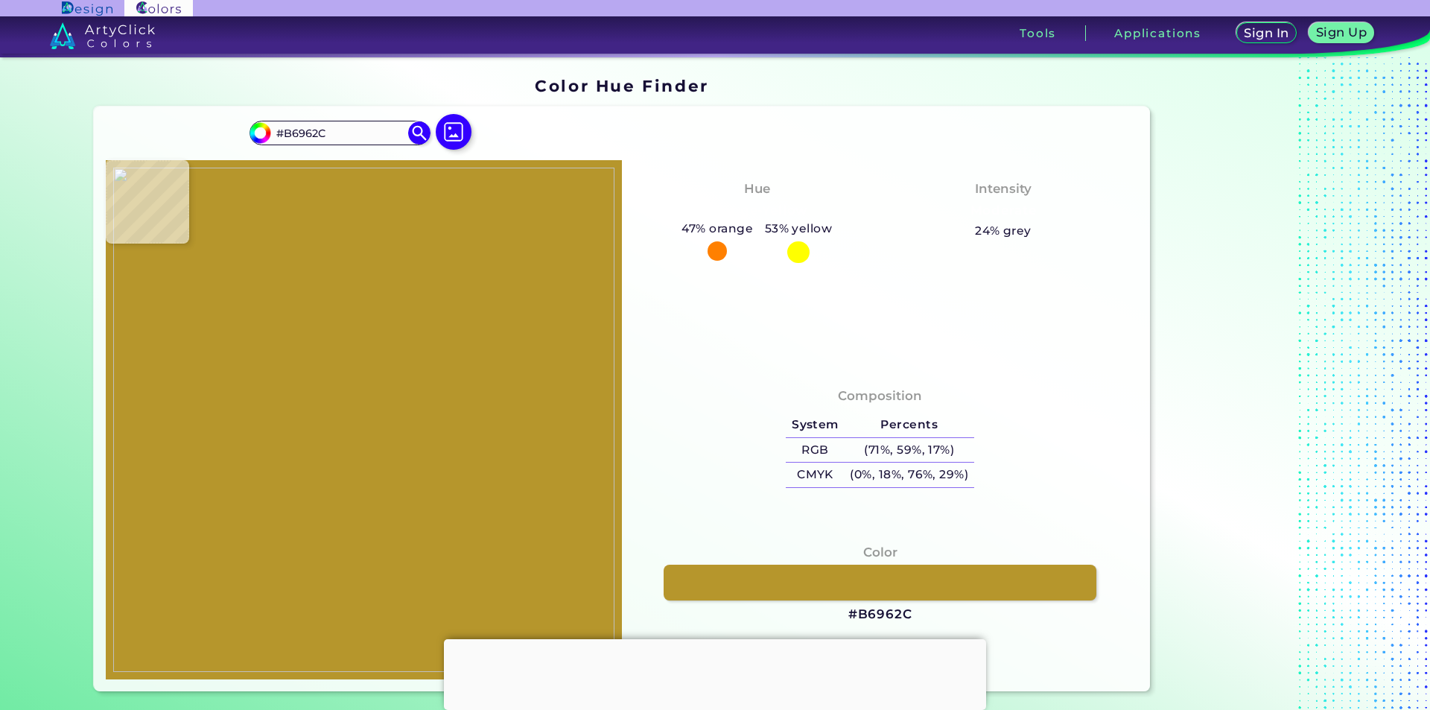
click at [244, 565] on img at bounding box center [363, 420] width 501 height 504
click at [830, 595] on link at bounding box center [879, 583] width 437 height 36
click at [586, 314] on img at bounding box center [363, 420] width 501 height 504
type input "#fefefe"
type input "#FEFEFE"
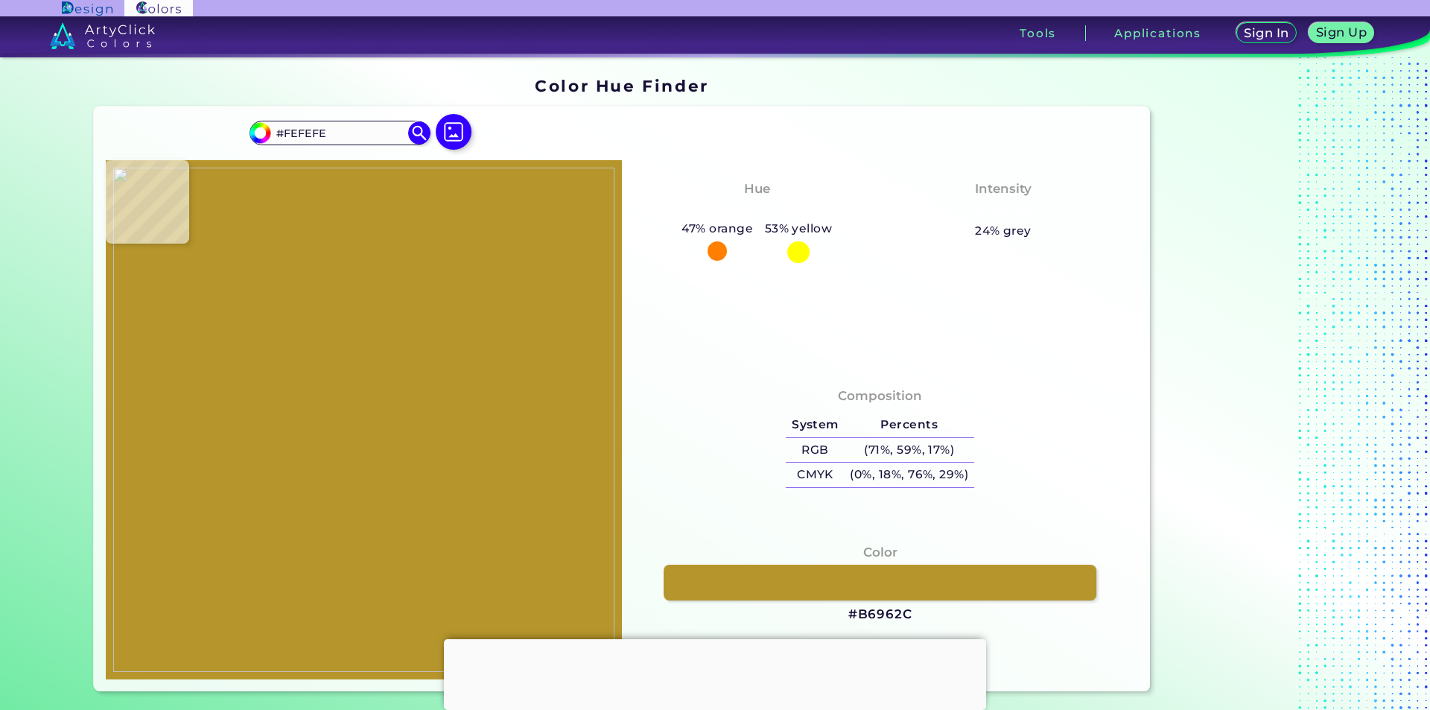
type input "#ffffff"
type input "#FFFFFF"
type input "#fefefe"
type input "#FEFEFE"
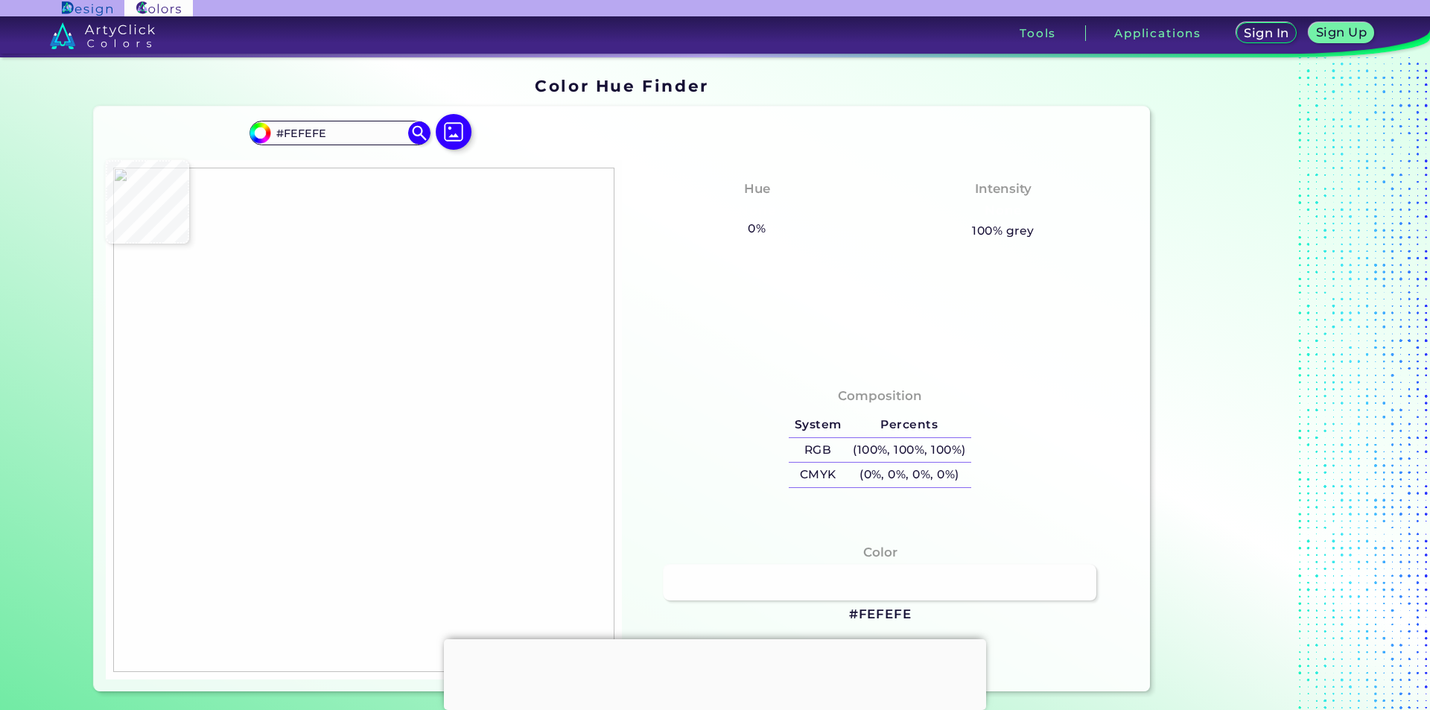
type input "#ffffff"
type input "#FFFFFF"
type input "#eaeaea"
type input "#EAEAEA"
type input "#b4b4b4"
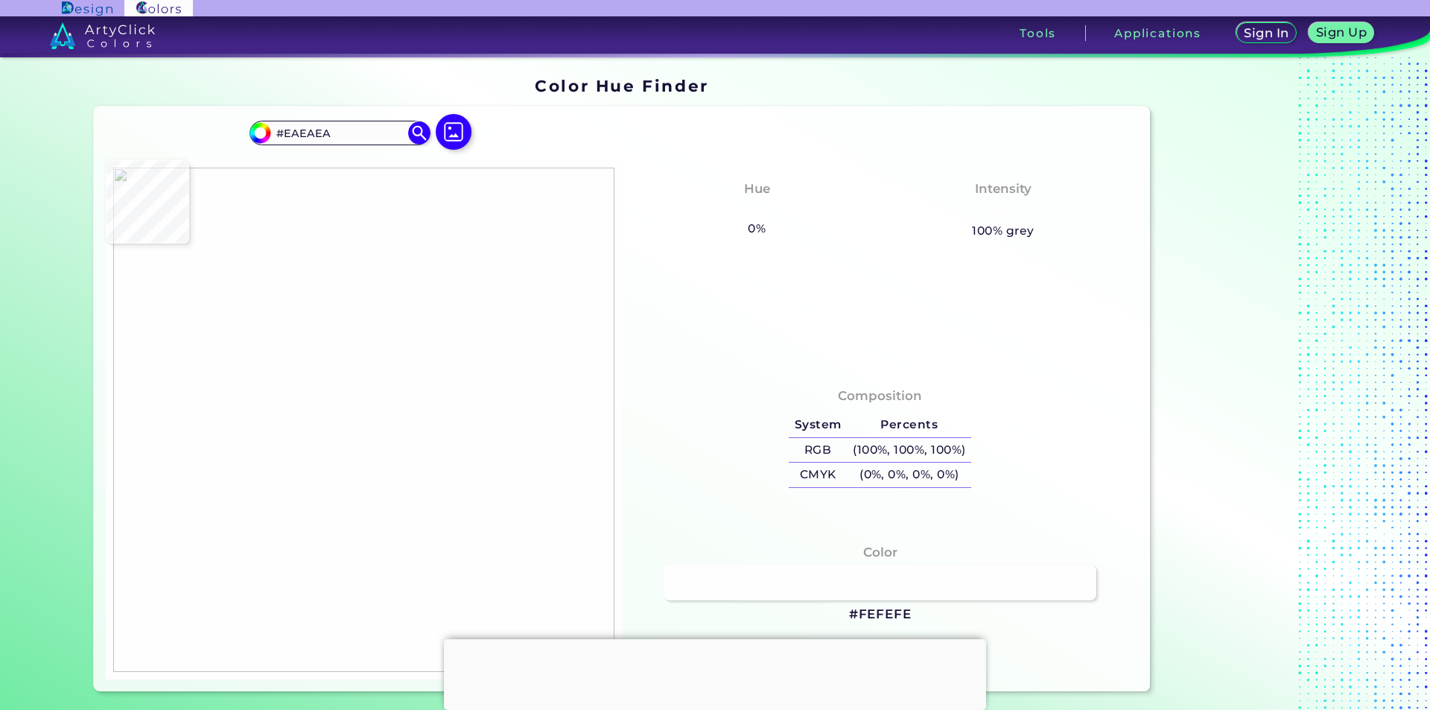
type input "#B4B4B4"
type input "#323232"
type input "#000000"
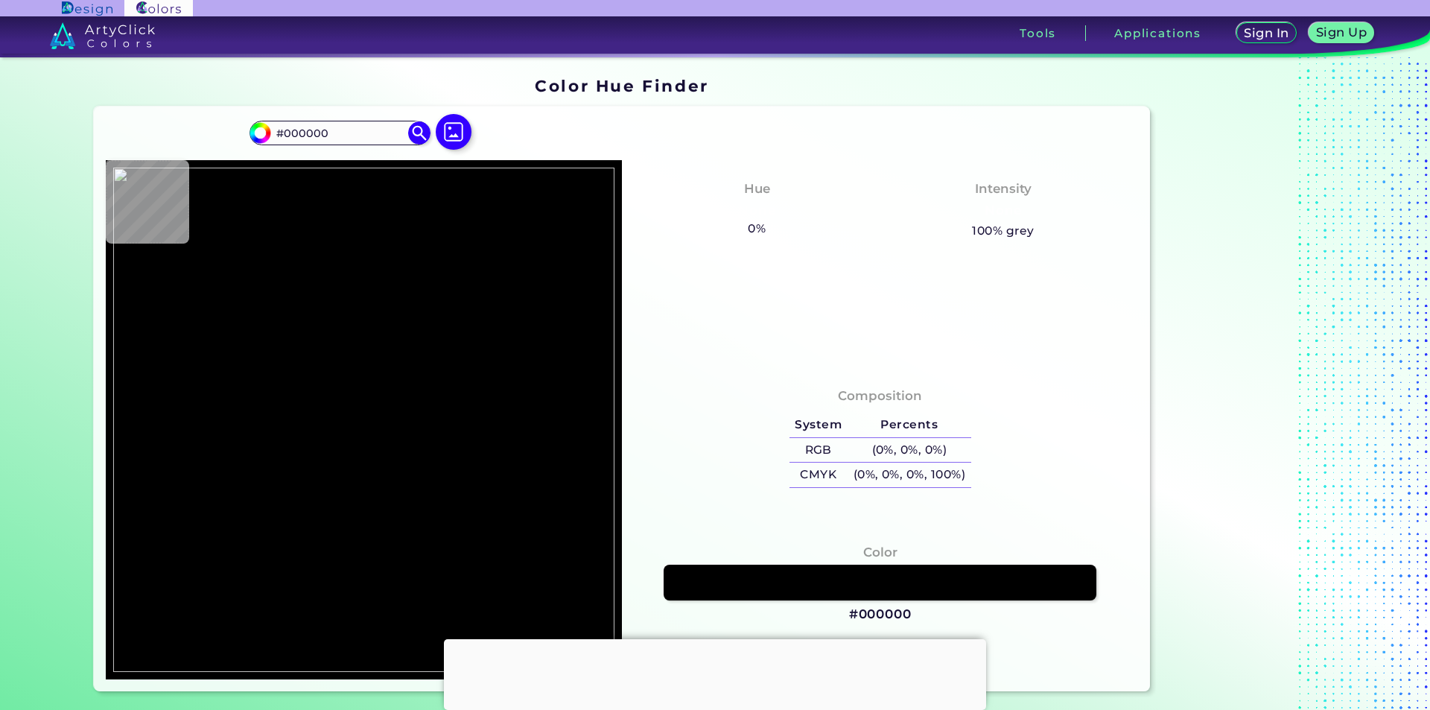
type input "#ffffff"
type input "#FFFFFF"
type input "#3f3f3f"
type input "#3F3F3F"
type input "#ffffff"
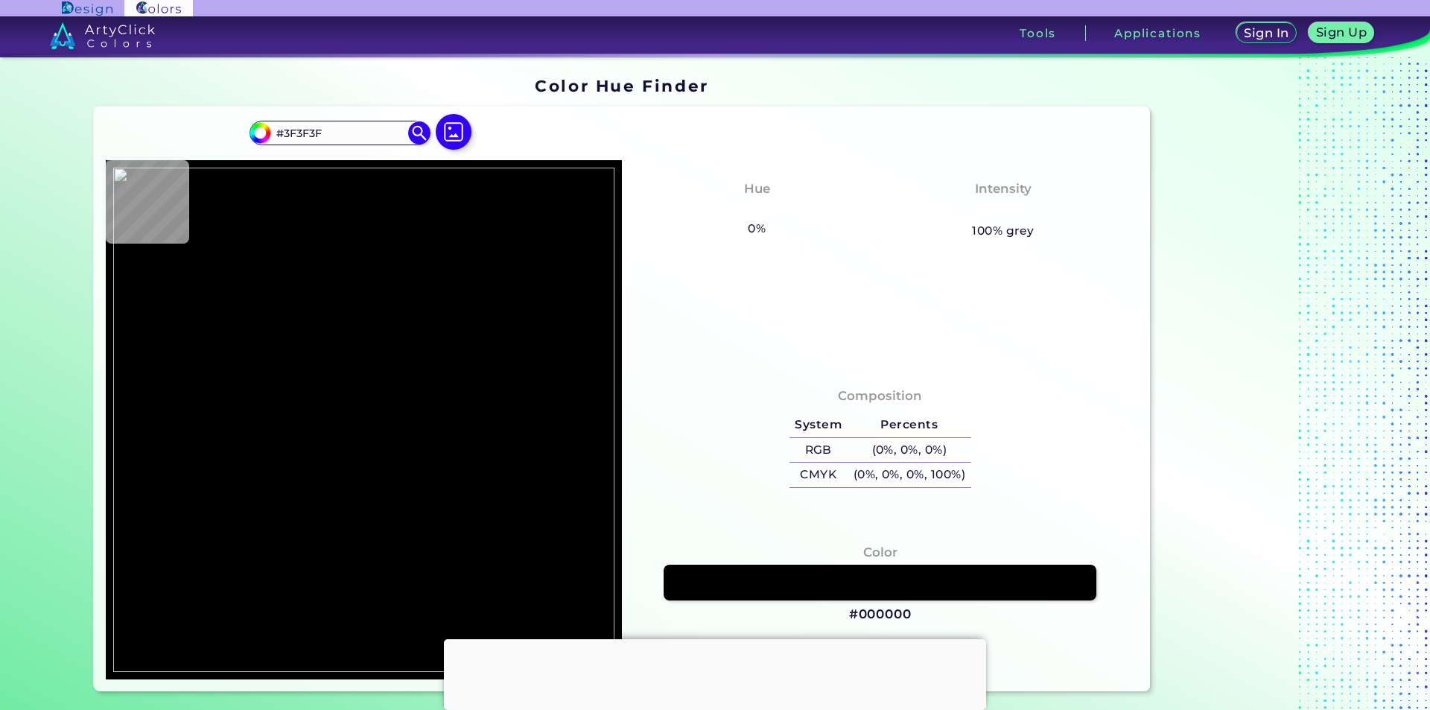
type input "#FFFFFF"
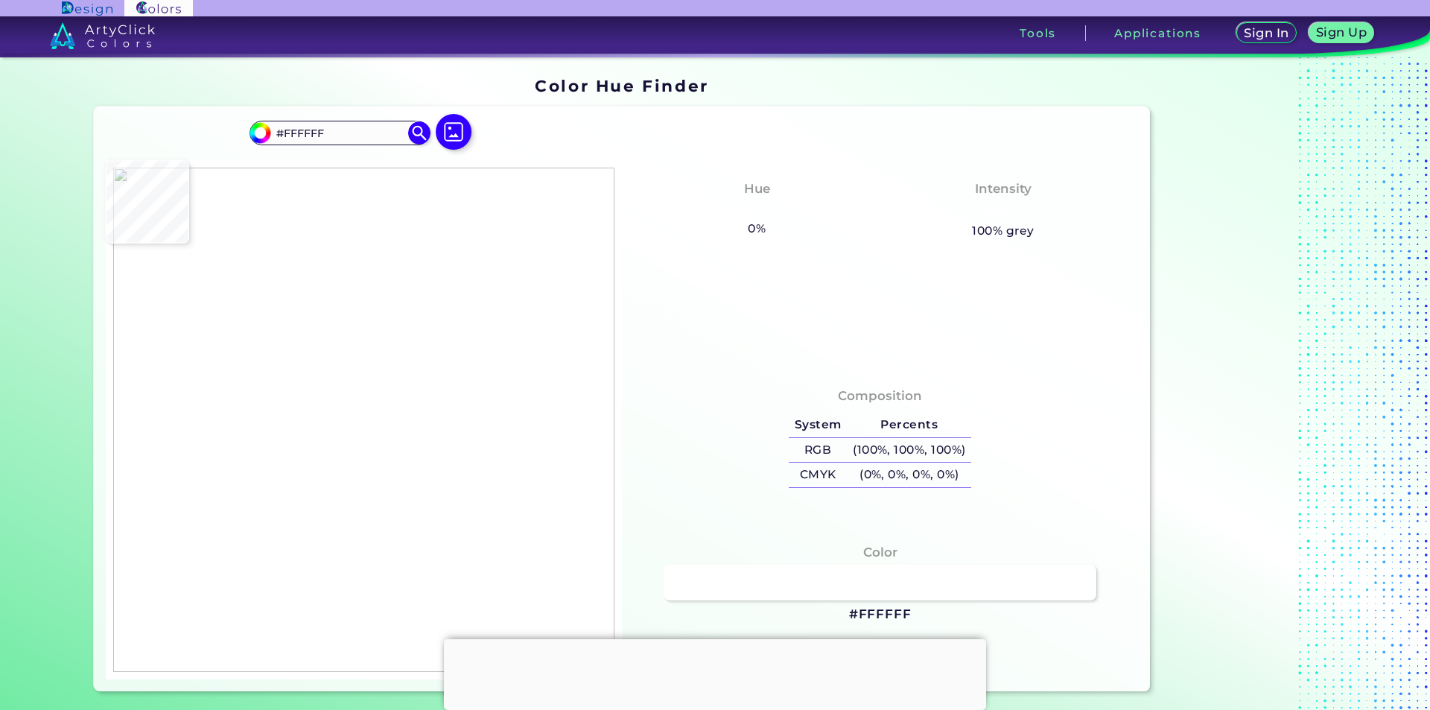
type input "#fdfdfd"
type input "#FDFDFD"
type input "#000000"
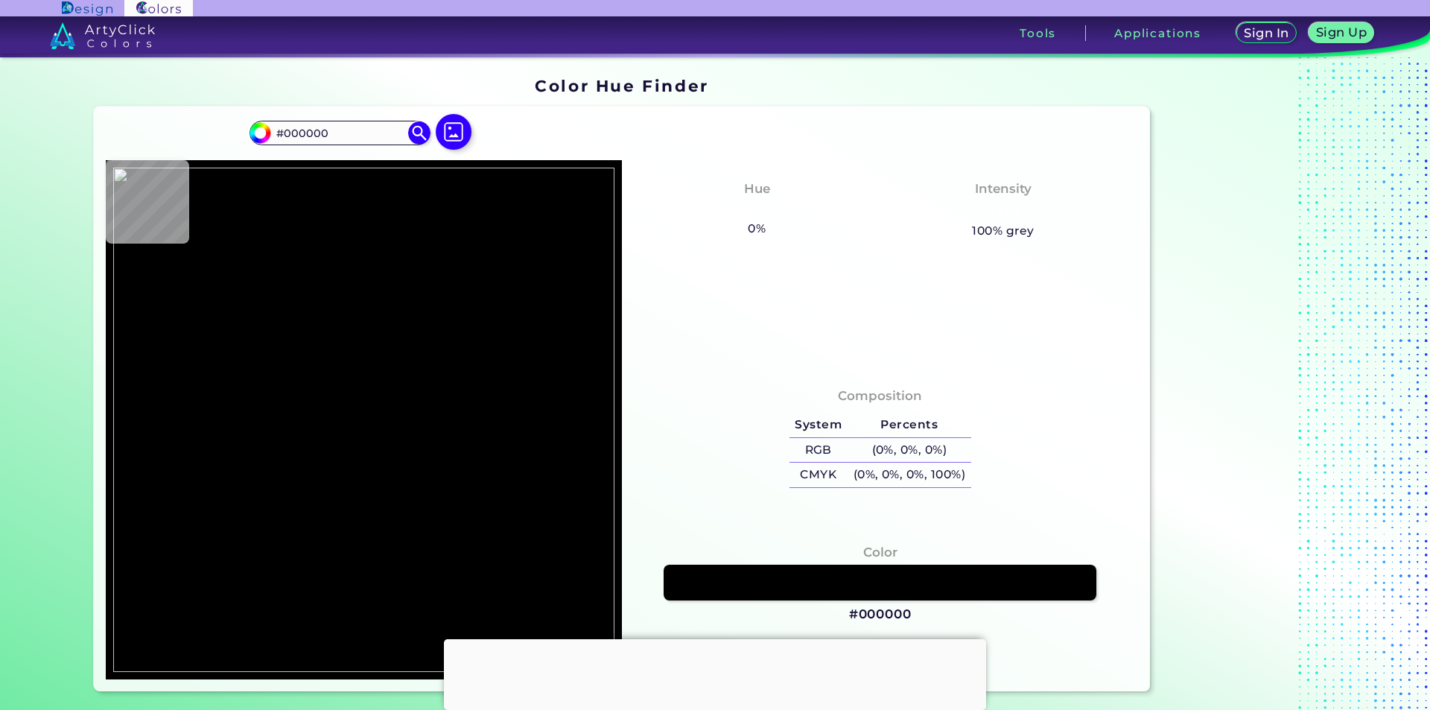
type input "#fdfdfd"
type input "#FDFDFD"
type input "#ffffff"
type input "#FFFFFF"
type input "#fdfdfd"
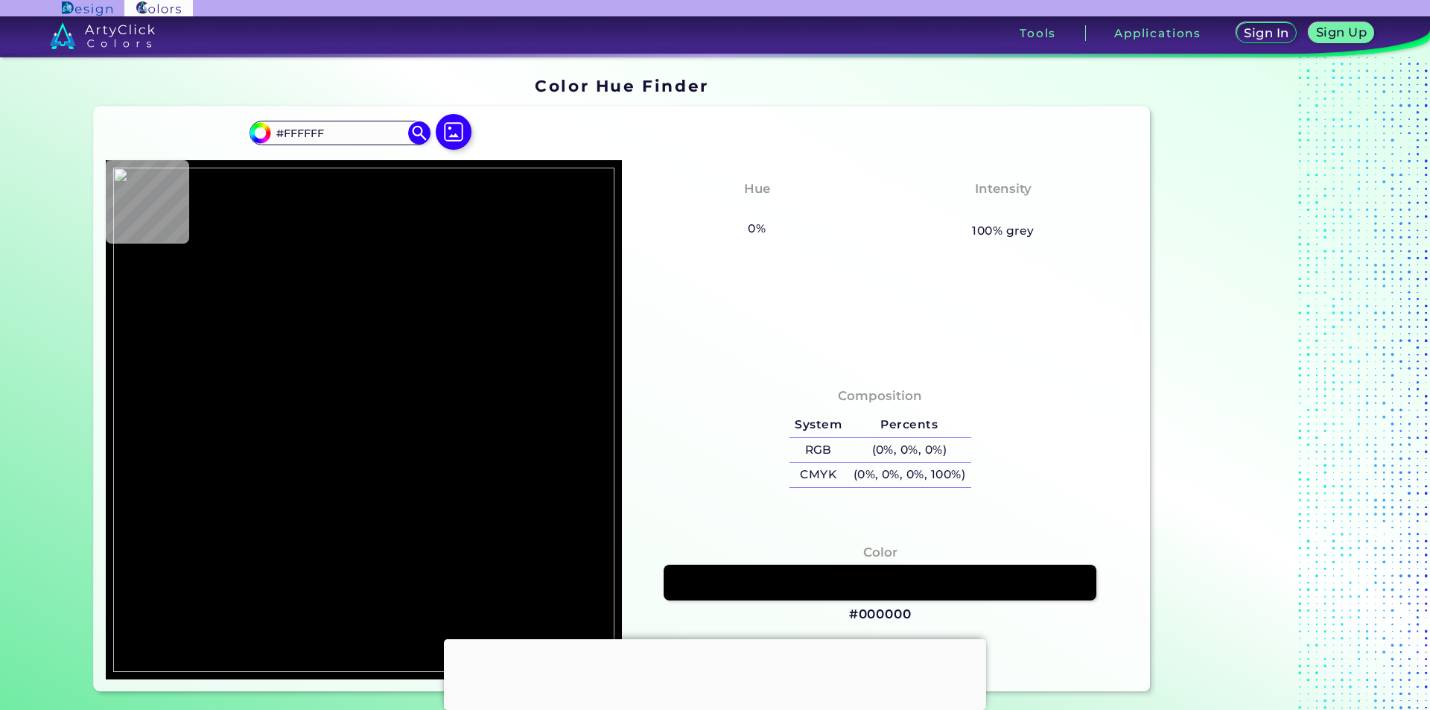
type input "#FDFDFD"
type input "#d3d3d3"
type input "#D3D3D3"
type input "#030303"
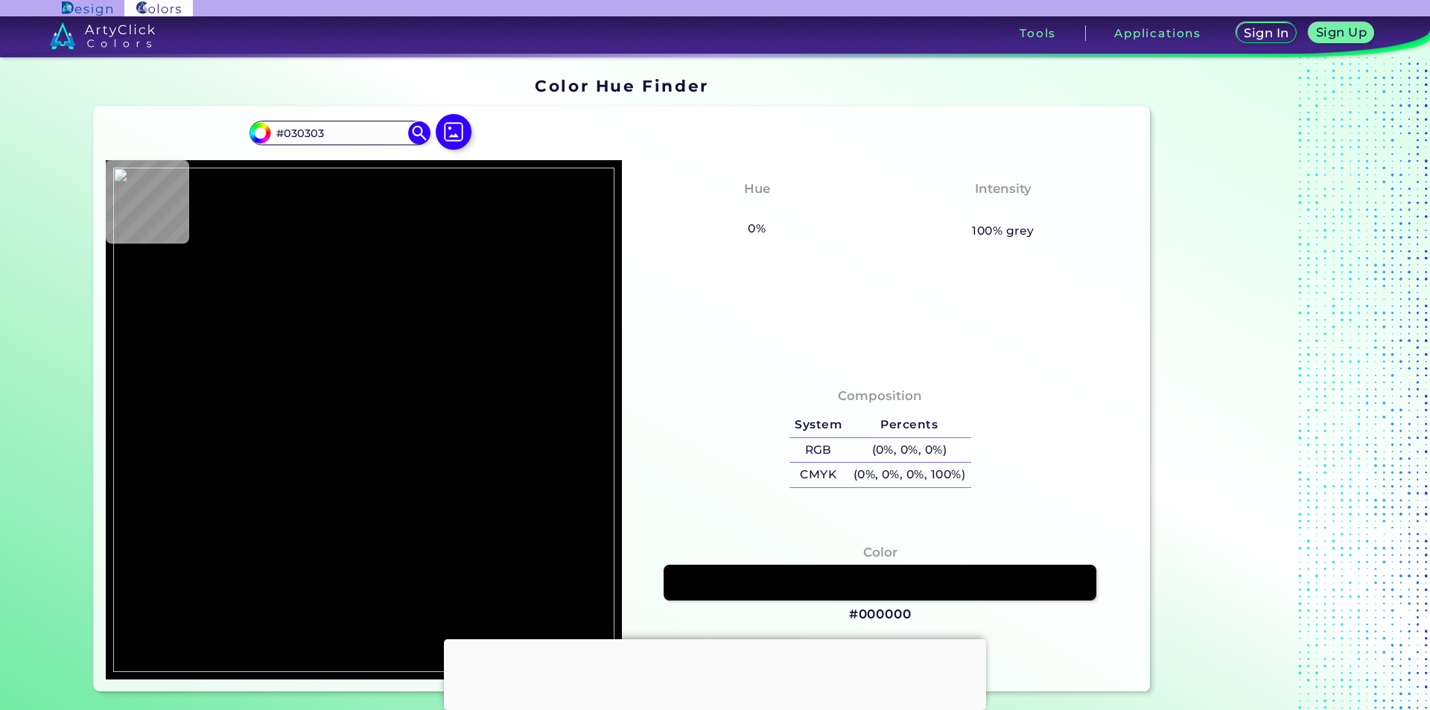
type input "#000000"
type input "#4b4b4b"
type input "#4B4B4B"
type input "#212121"
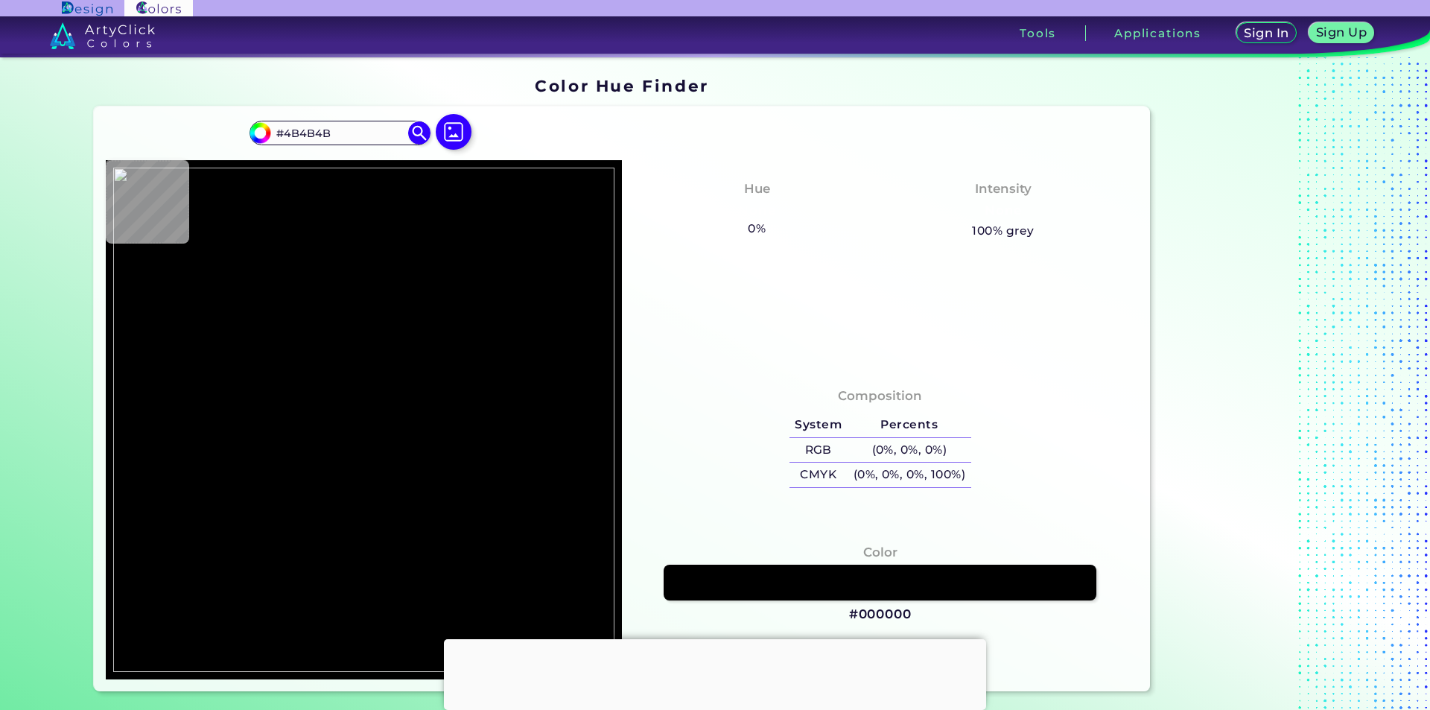
type input "#212121"
type input "#383838"
type input "#fdfdfd"
type input "#FDFDFD"
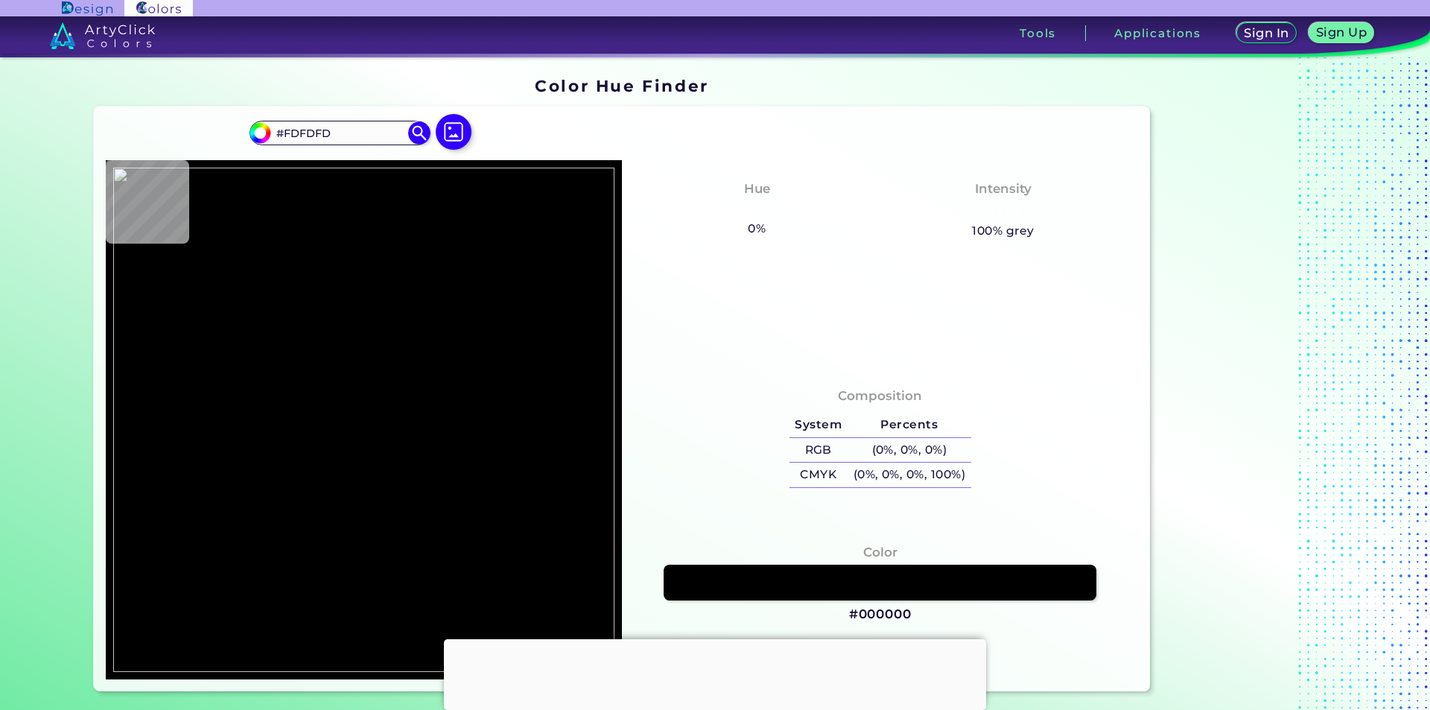
type input "#fefefe"
type input "#FEFEFE"
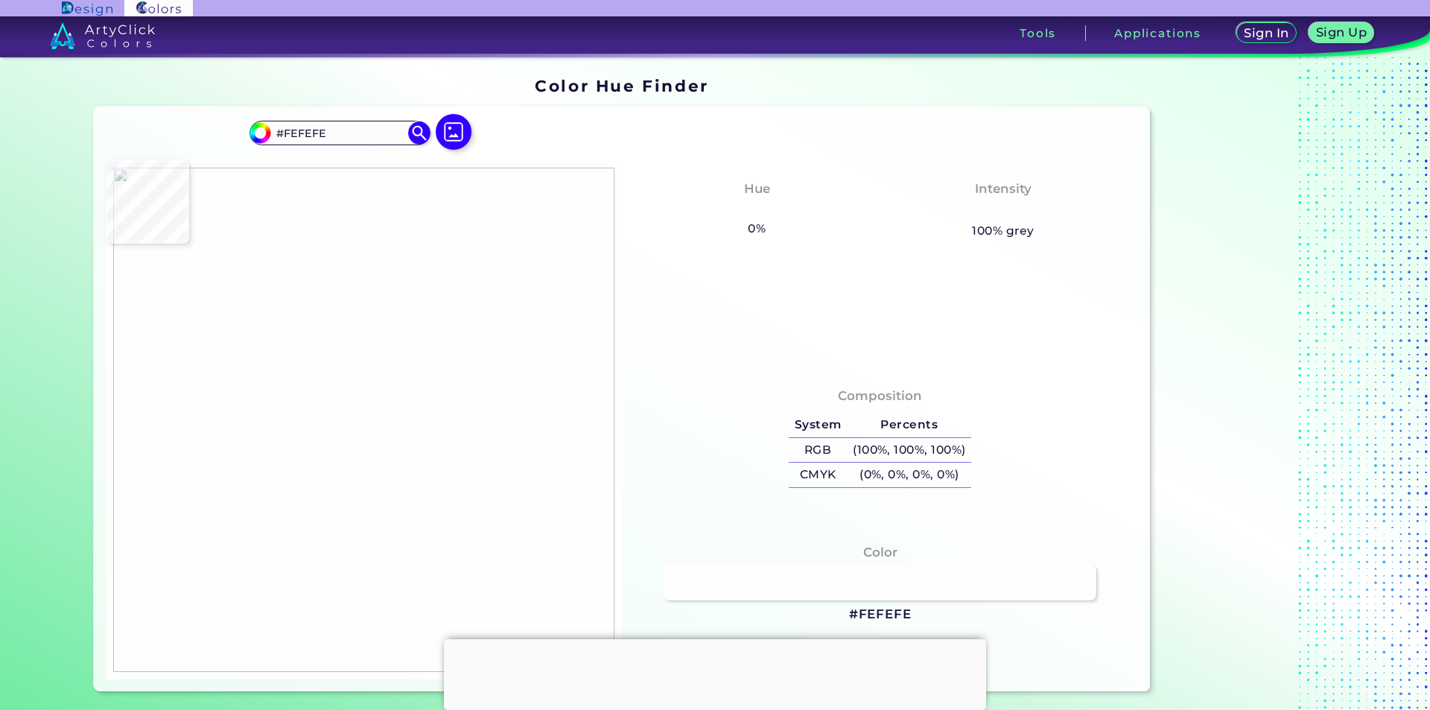
type input "#fdfdfd"
type input "#FDFDFD"
type input "#ffffff"
type input "#FFFFFF"
type input "#fefefe"
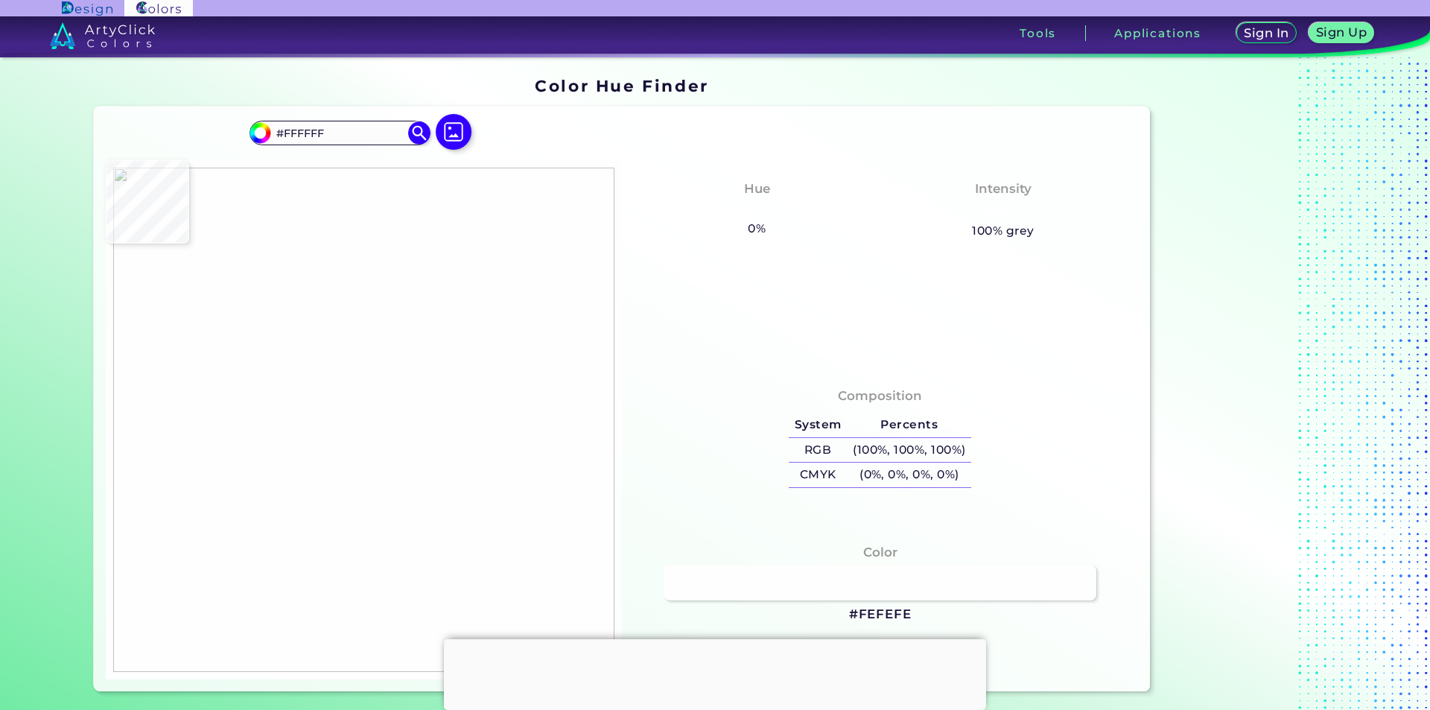
type input "#FEFEFE"
type input "#707070"
type input "#fbfbfb"
type input "#FBFBFB"
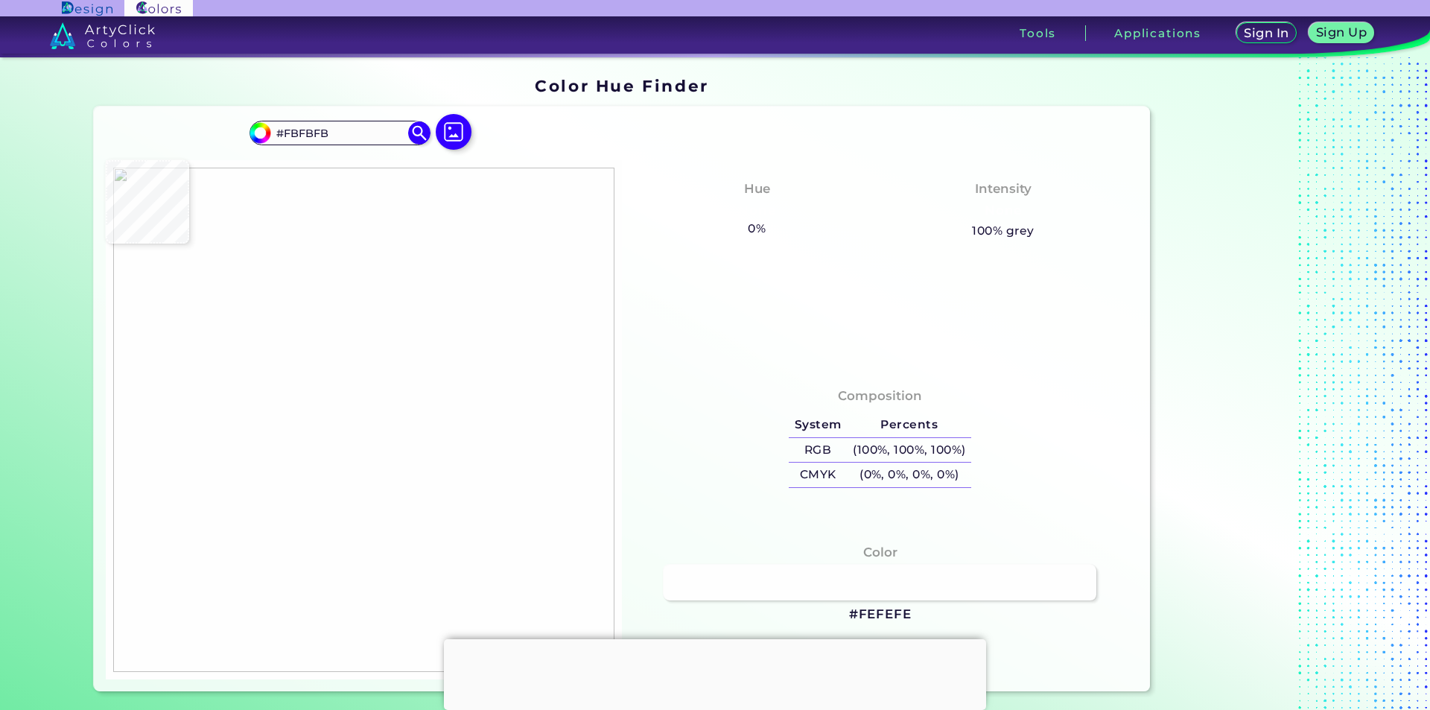
type input "#fdfdfd"
type input "#FDFDFD"
type input "#fefefe"
type input "#FEFEFE"
type input "#e2e2e2"
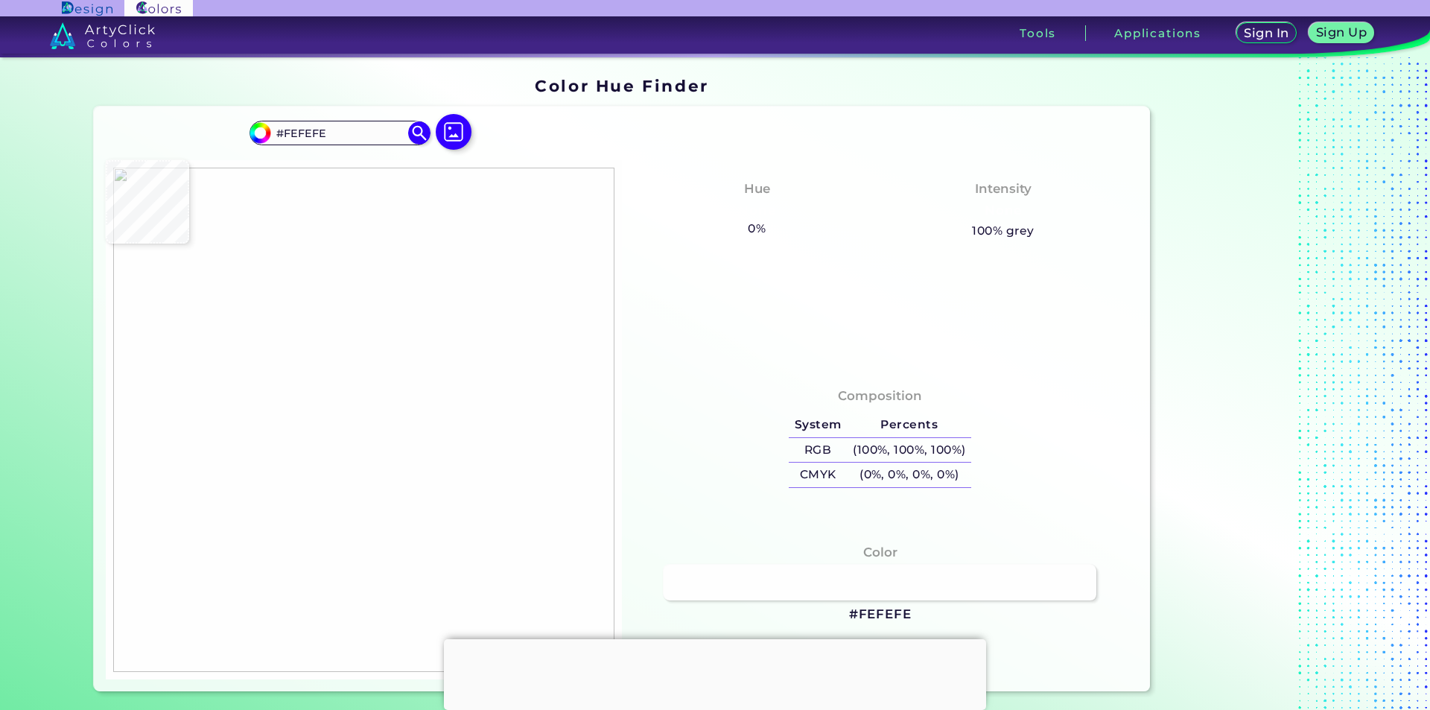
type input "#E2E2E2"
type input "#161616"
type input "#010101"
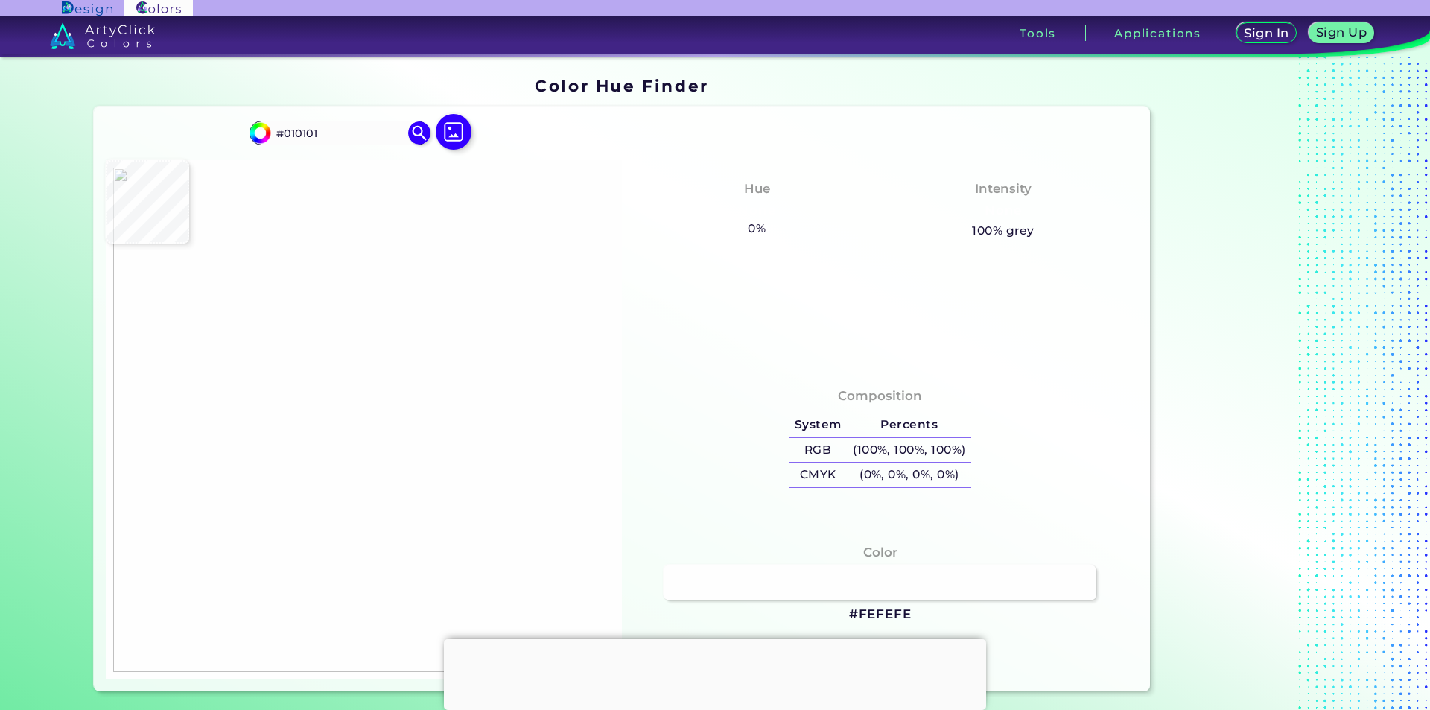
type input "#020202"
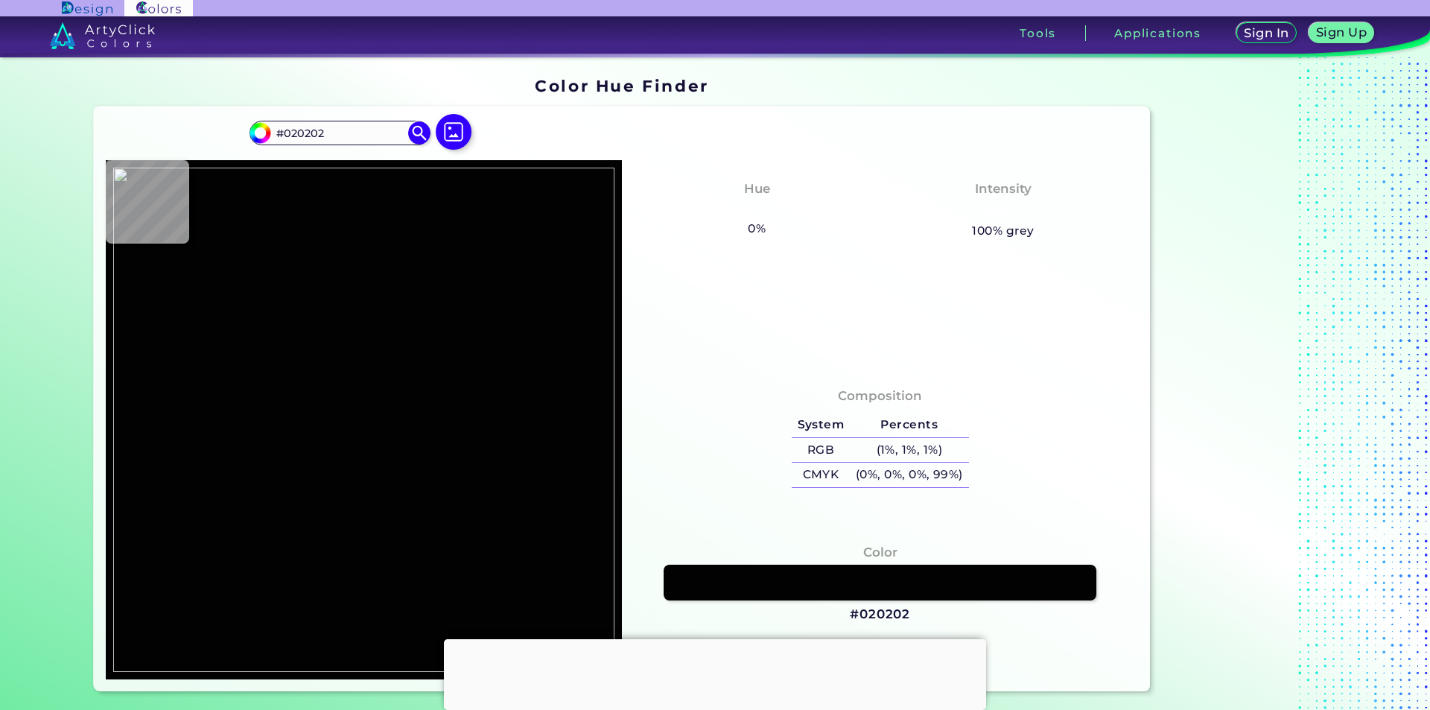
type input "#000000"
type input "#525252"
type input "#383838"
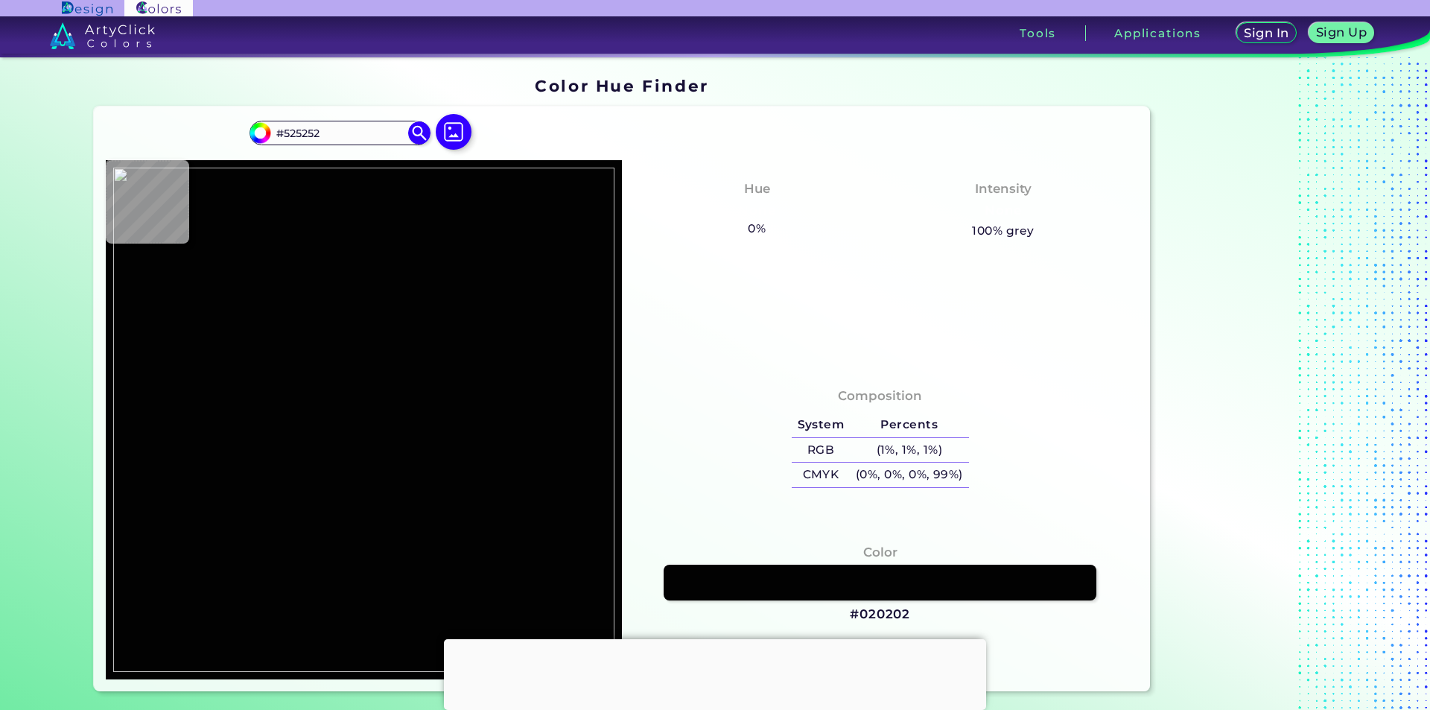
type input "#383838"
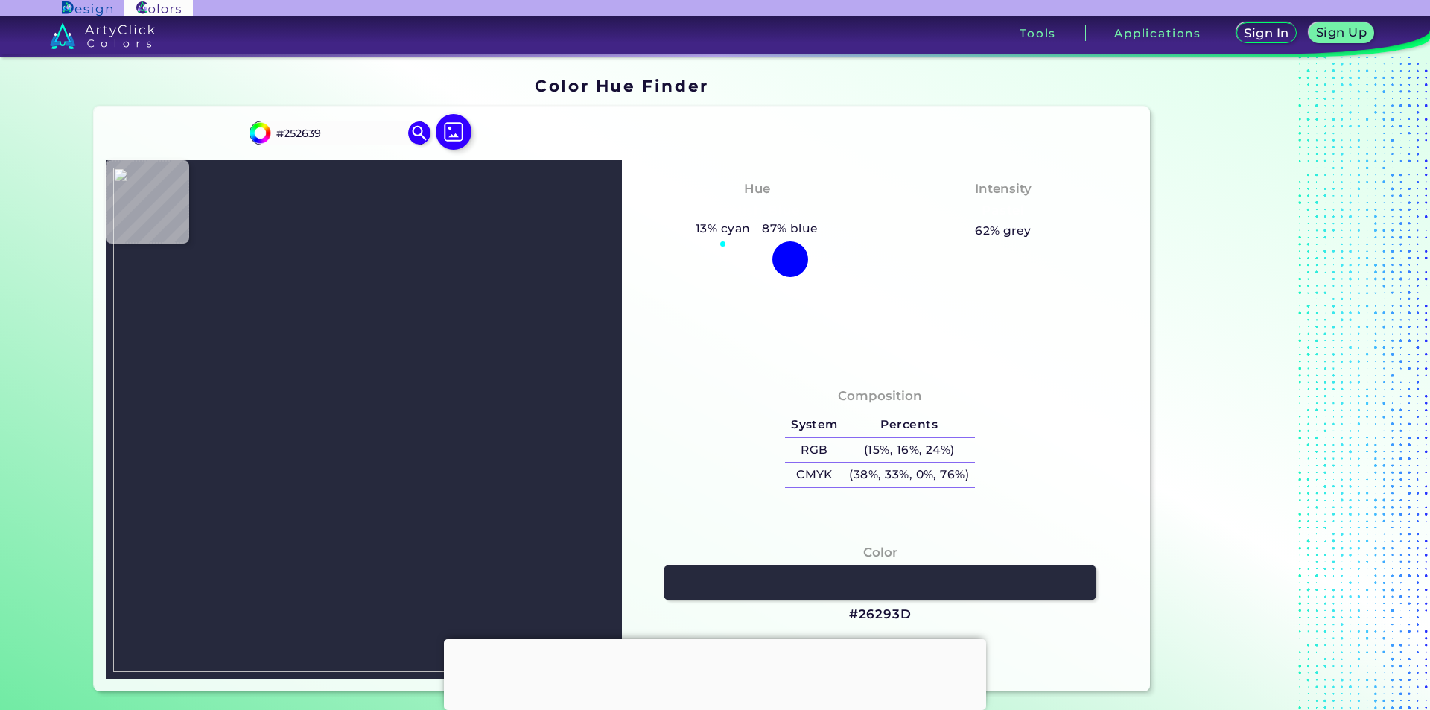
click at [234, 541] on img at bounding box center [363, 420] width 501 height 504
click at [869, 582] on link at bounding box center [879, 583] width 437 height 36
click at [597, 281] on img at bounding box center [363, 420] width 501 height 504
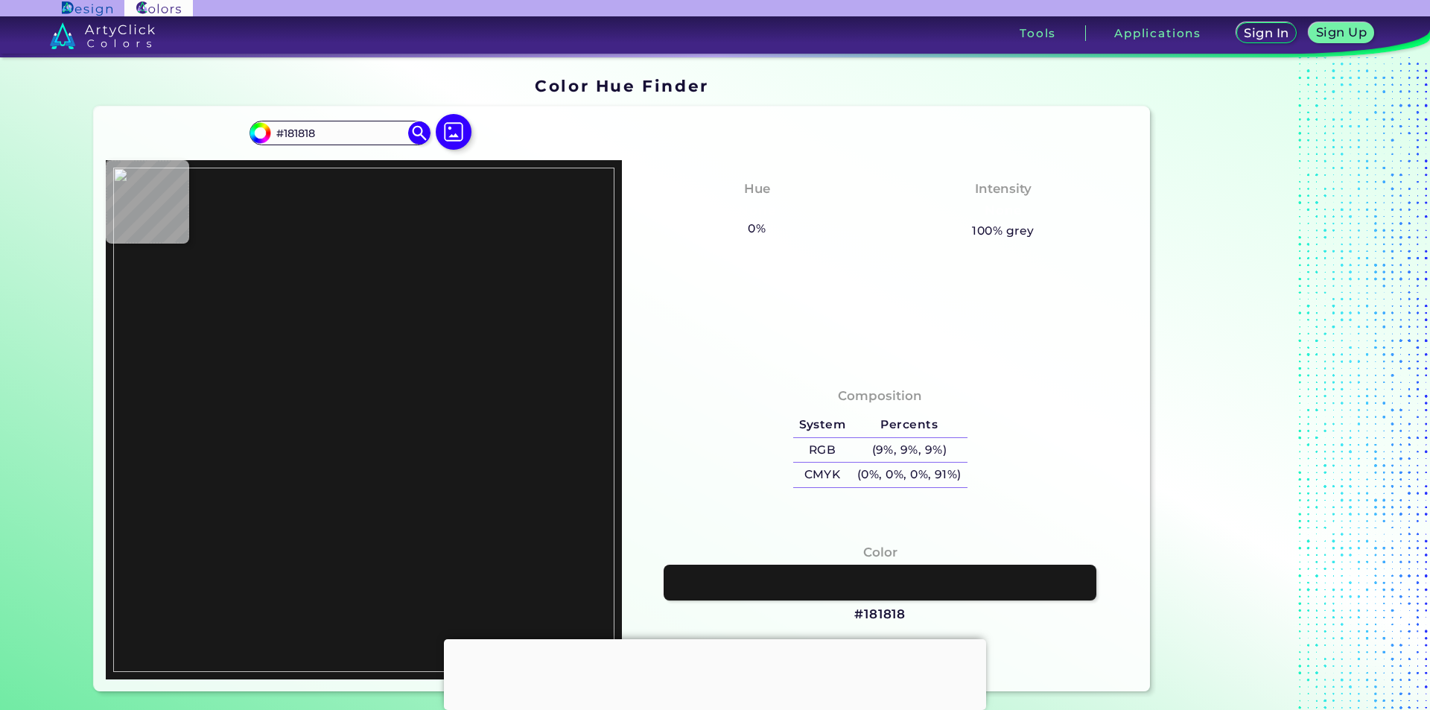
click at [622, 302] on div "Hue None 0% 95% blue Intensity None 100% grey" at bounding box center [880, 264] width 516 height 208
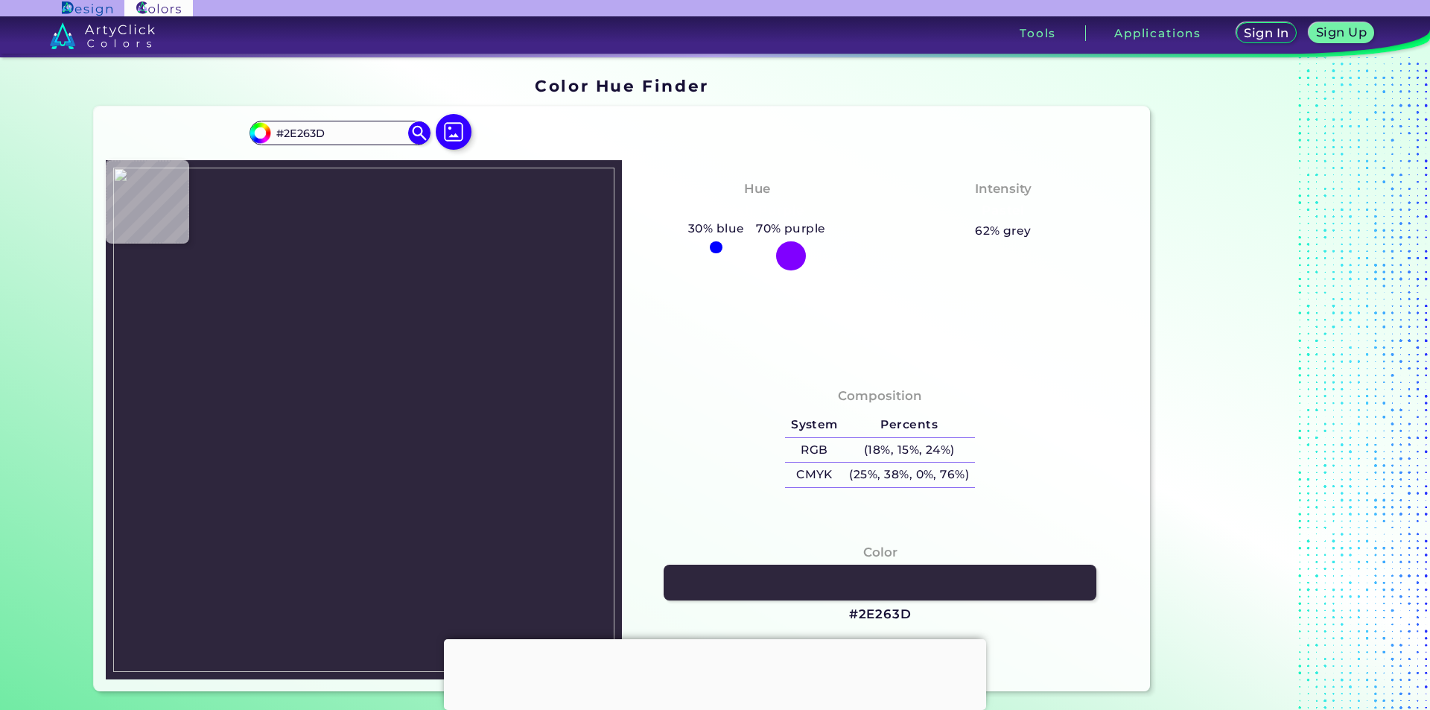
click at [244, 589] on img at bounding box center [363, 420] width 501 height 504
click at [855, 584] on link at bounding box center [879, 583] width 437 height 36
click at [650, 477] on div "Composition System Percents RGB (18%, 15%, 24%) CMYK (25%, 38%, 0%, 76%)" at bounding box center [880, 439] width 492 height 120
drag, startPoint x: 610, startPoint y: 434, endPoint x: 538, endPoint y: 471, distance: 80.9
click at [609, 434] on img at bounding box center [363, 420] width 501 height 504
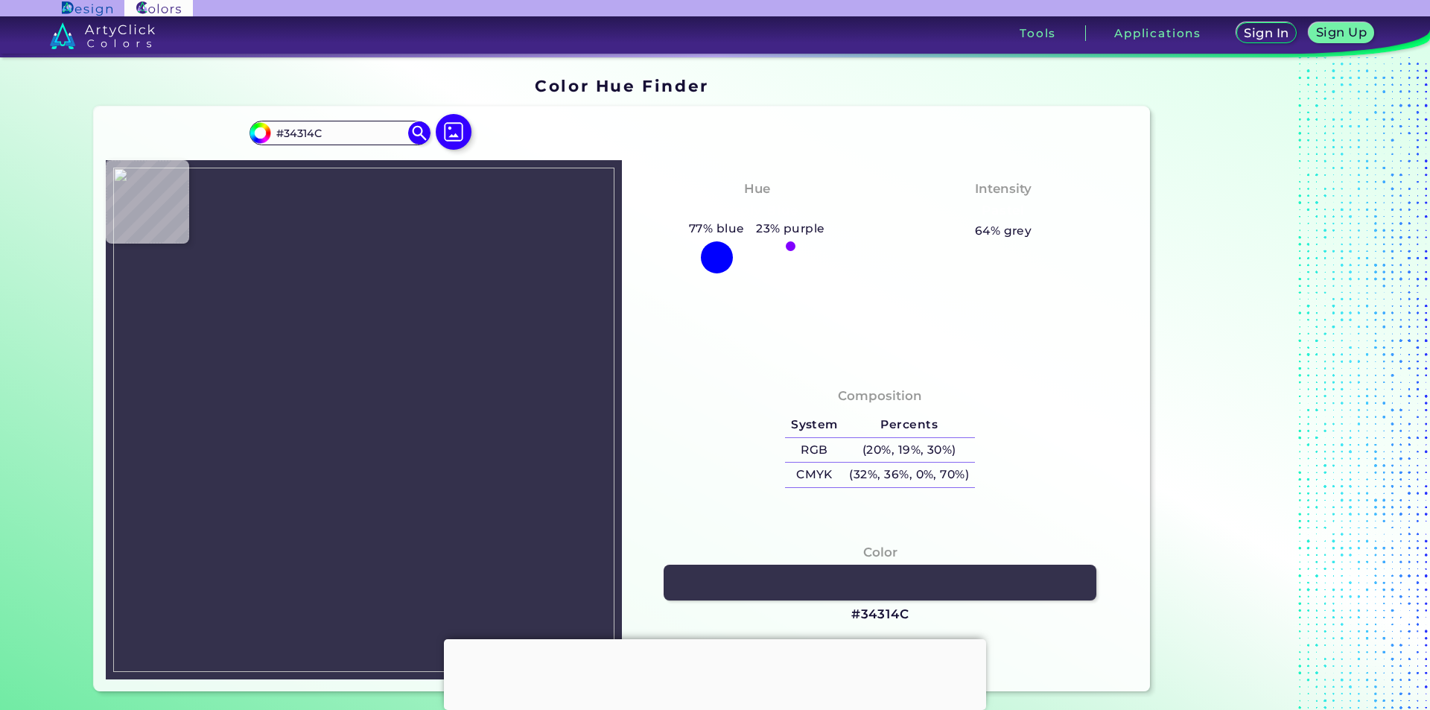
click at [137, 631] on img at bounding box center [363, 420] width 501 height 504
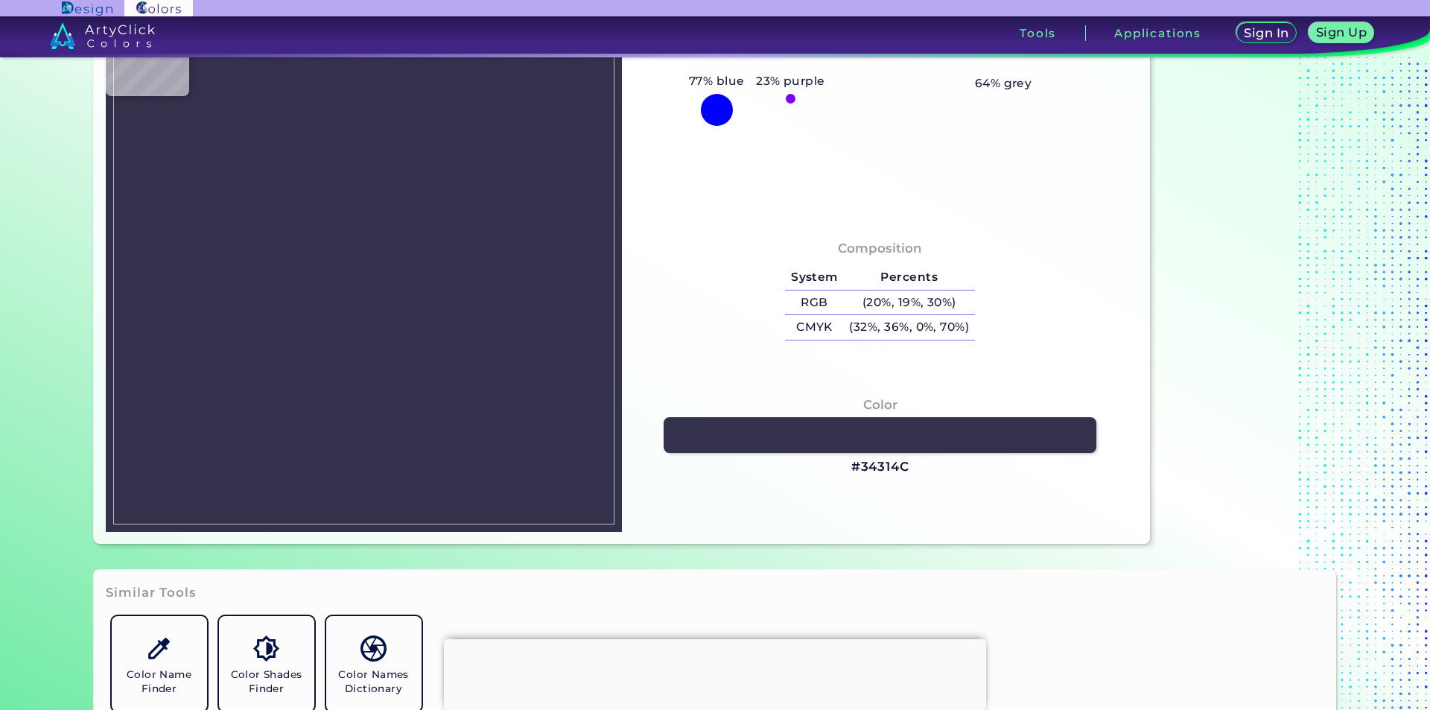
scroll to position [149, 0]
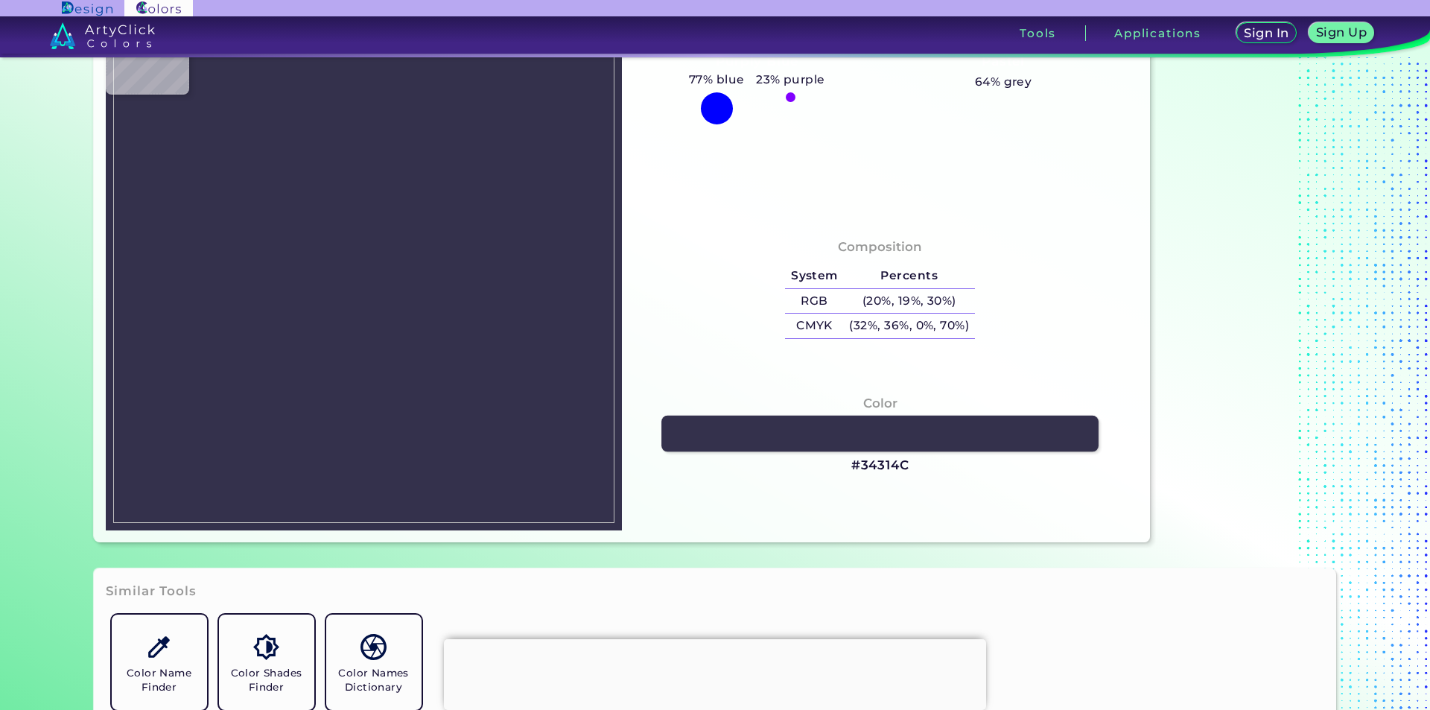
click at [939, 435] on link at bounding box center [879, 434] width 437 height 36
